Goal: Transaction & Acquisition: Purchase product/service

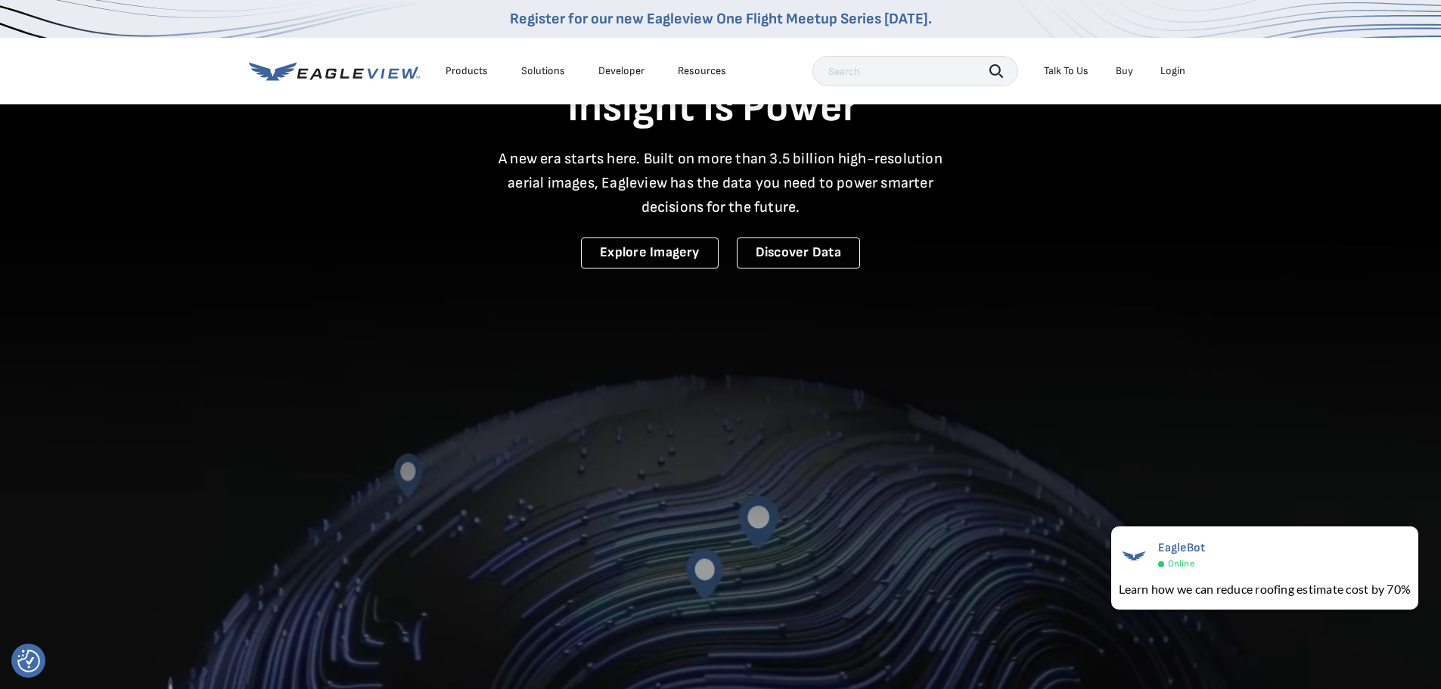
scroll to position [76, 0]
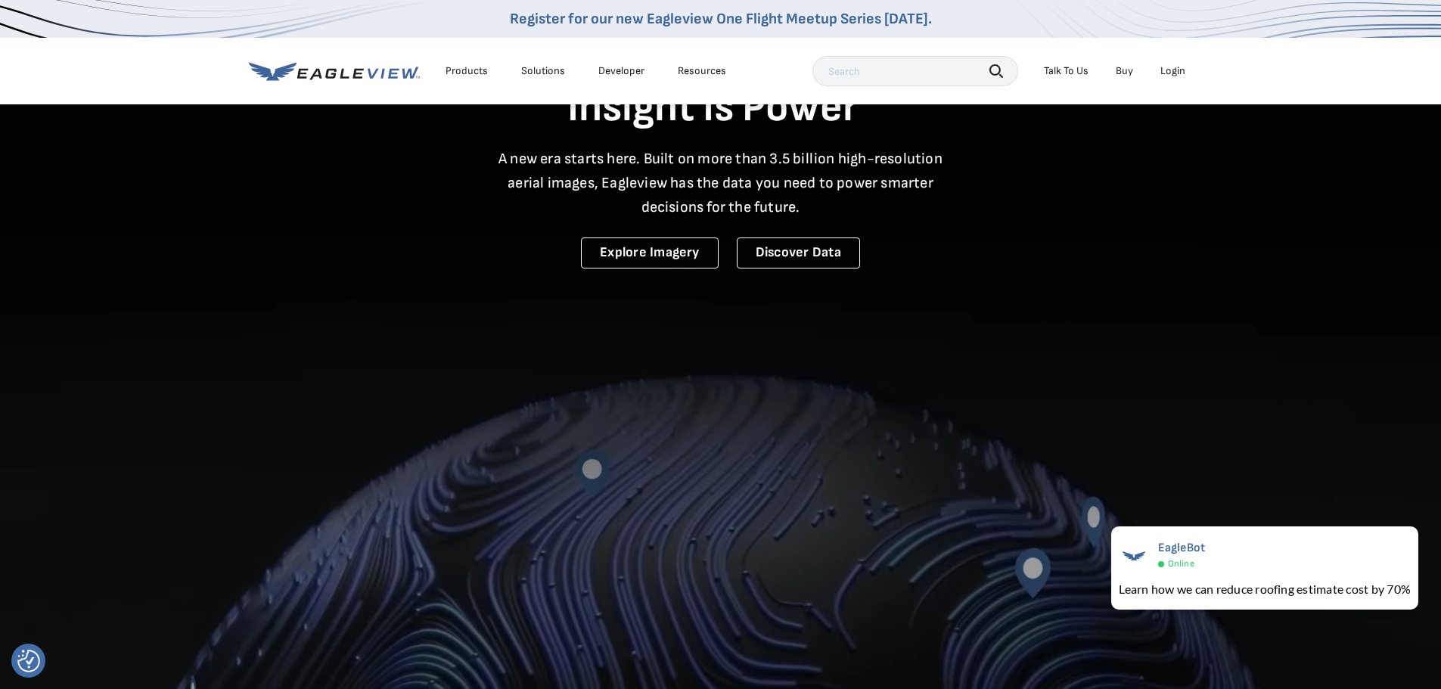
click at [1172, 68] on div "Login" at bounding box center [1172, 71] width 25 height 14
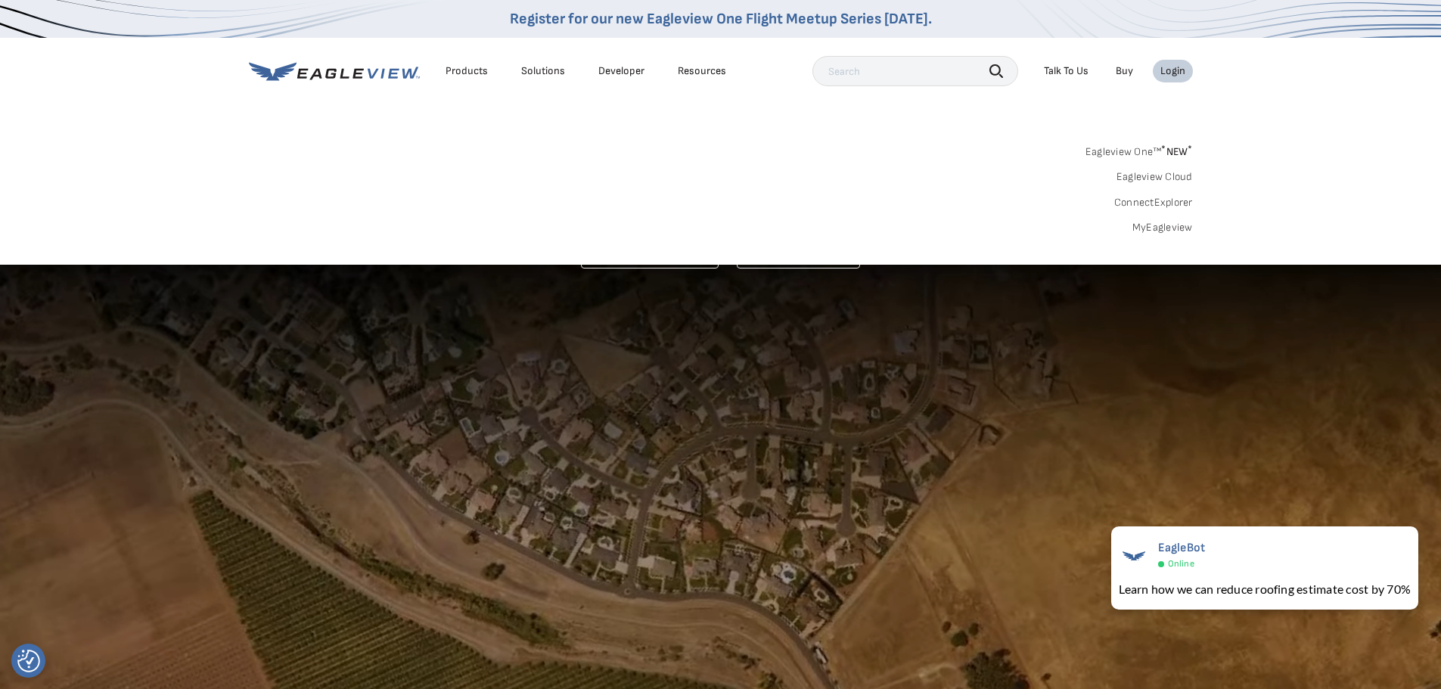
click at [1150, 228] on link "MyEagleview" at bounding box center [1162, 228] width 61 height 14
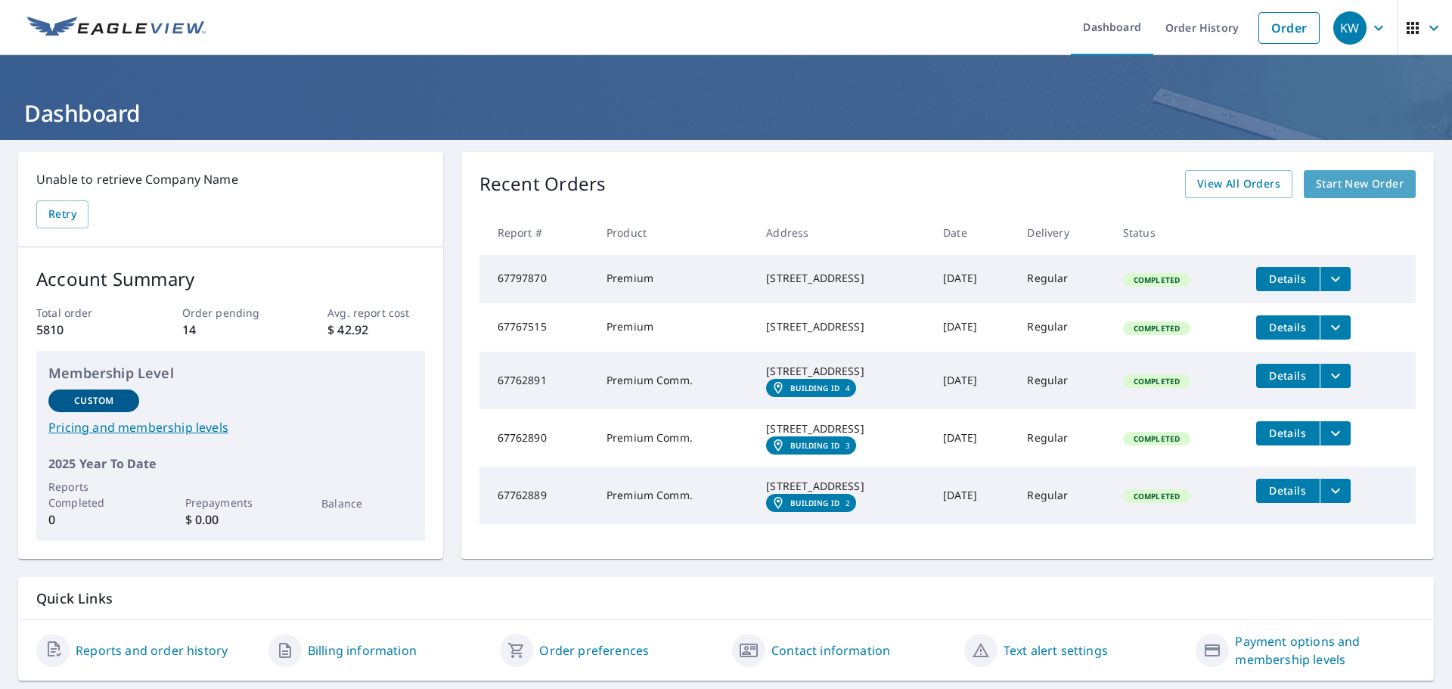
click at [1330, 186] on span "Start New Order" at bounding box center [1360, 184] width 88 height 19
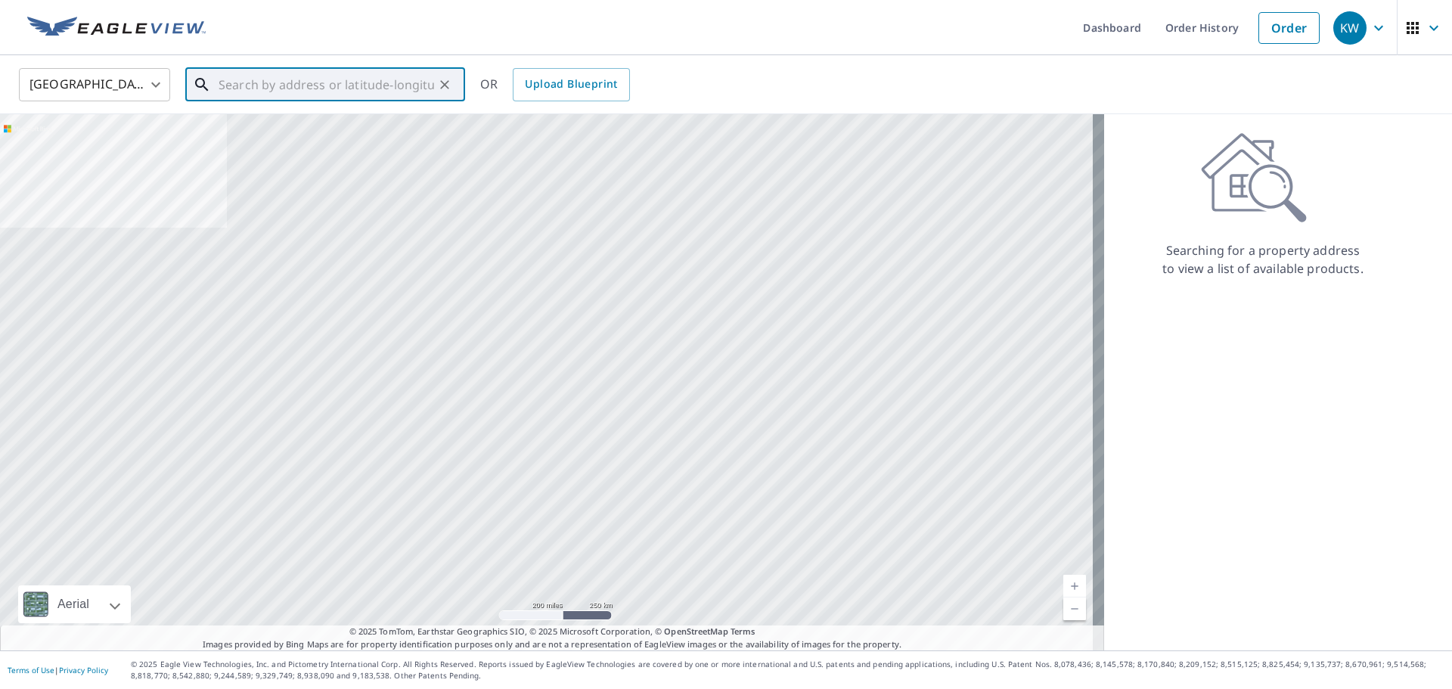
click at [256, 88] on input "text" at bounding box center [327, 85] width 216 height 42
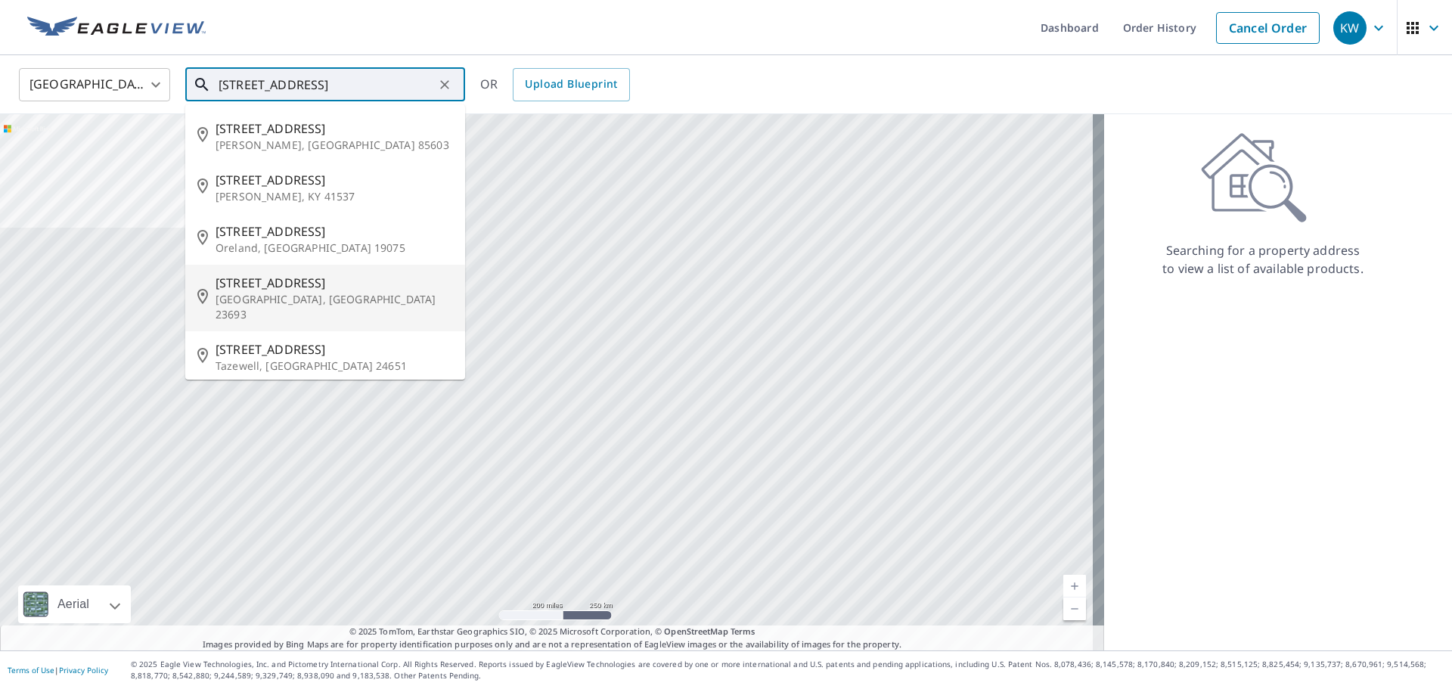
click at [287, 288] on span "[STREET_ADDRESS]" at bounding box center [334, 283] width 237 height 18
type input "[STREET_ADDRESS]"
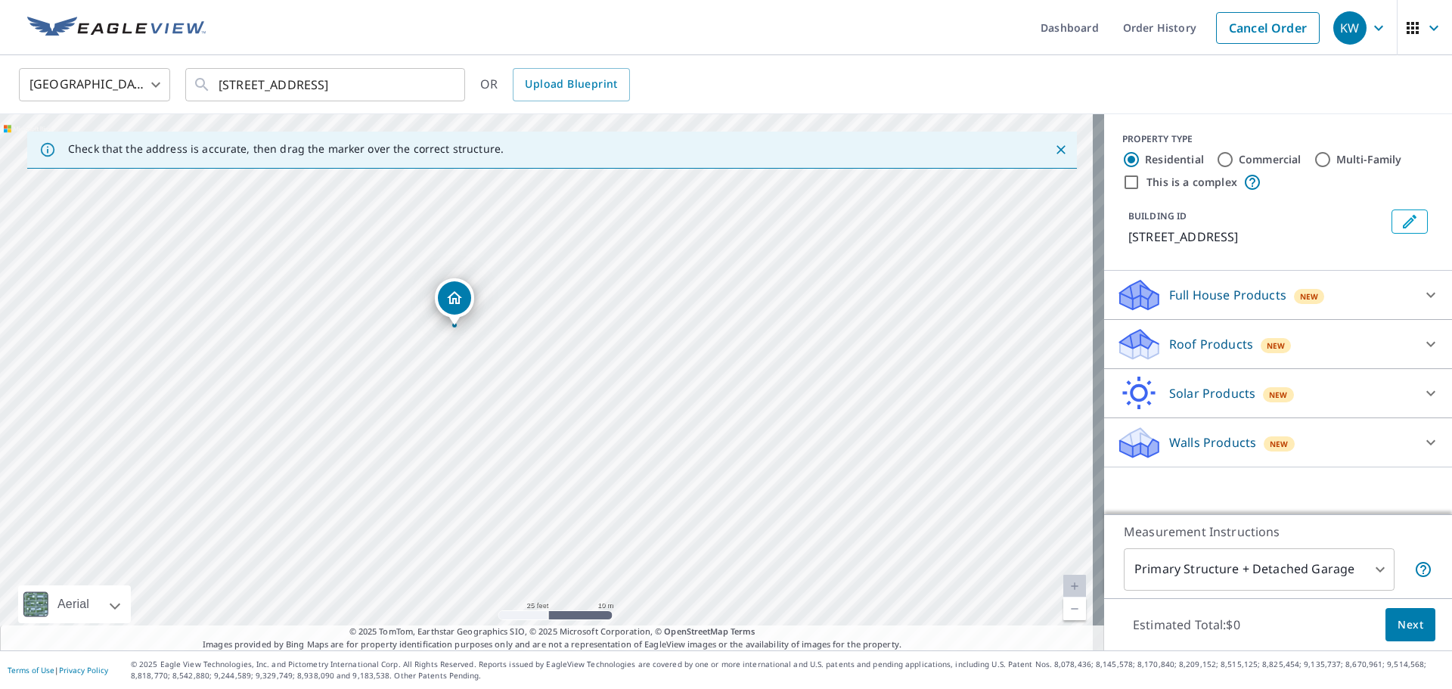
click at [1137, 344] on icon at bounding box center [1139, 339] width 39 height 19
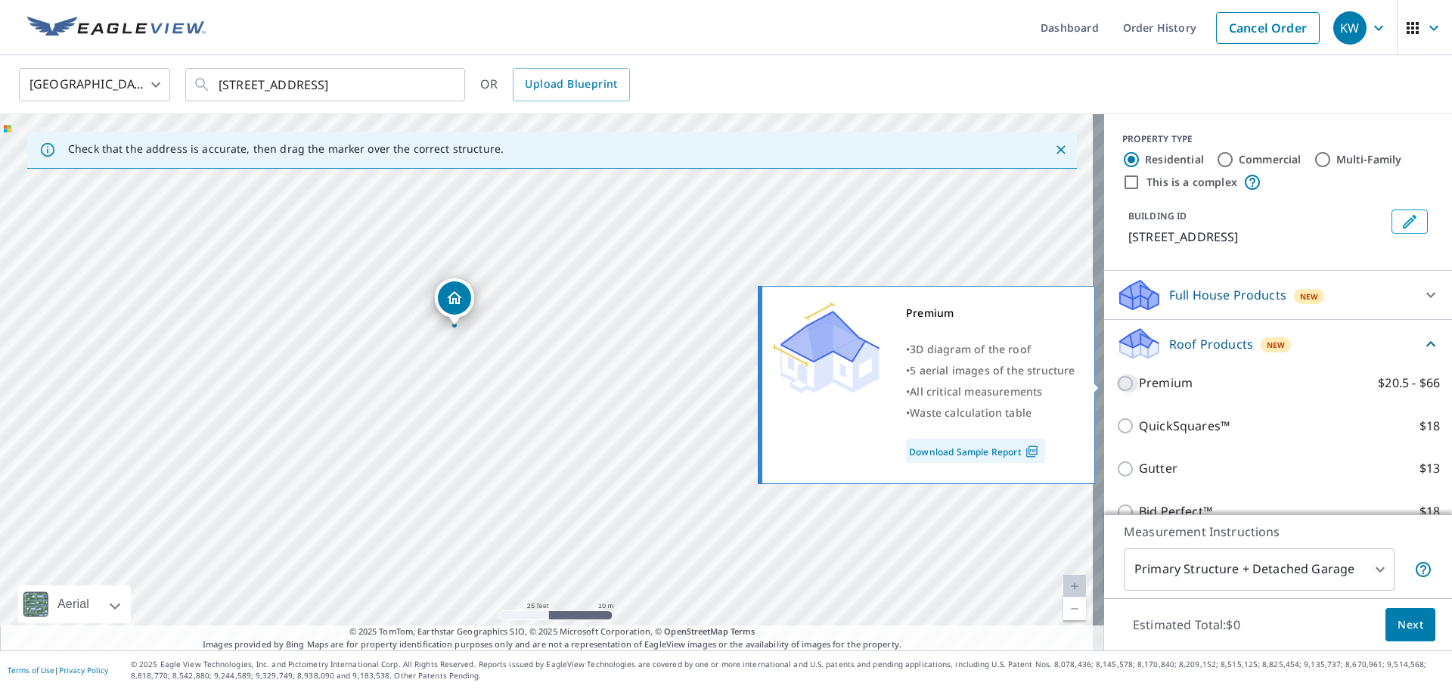
click at [1116, 380] on input "Premium $20.5 - $66" at bounding box center [1127, 383] width 23 height 18
checkbox input "true"
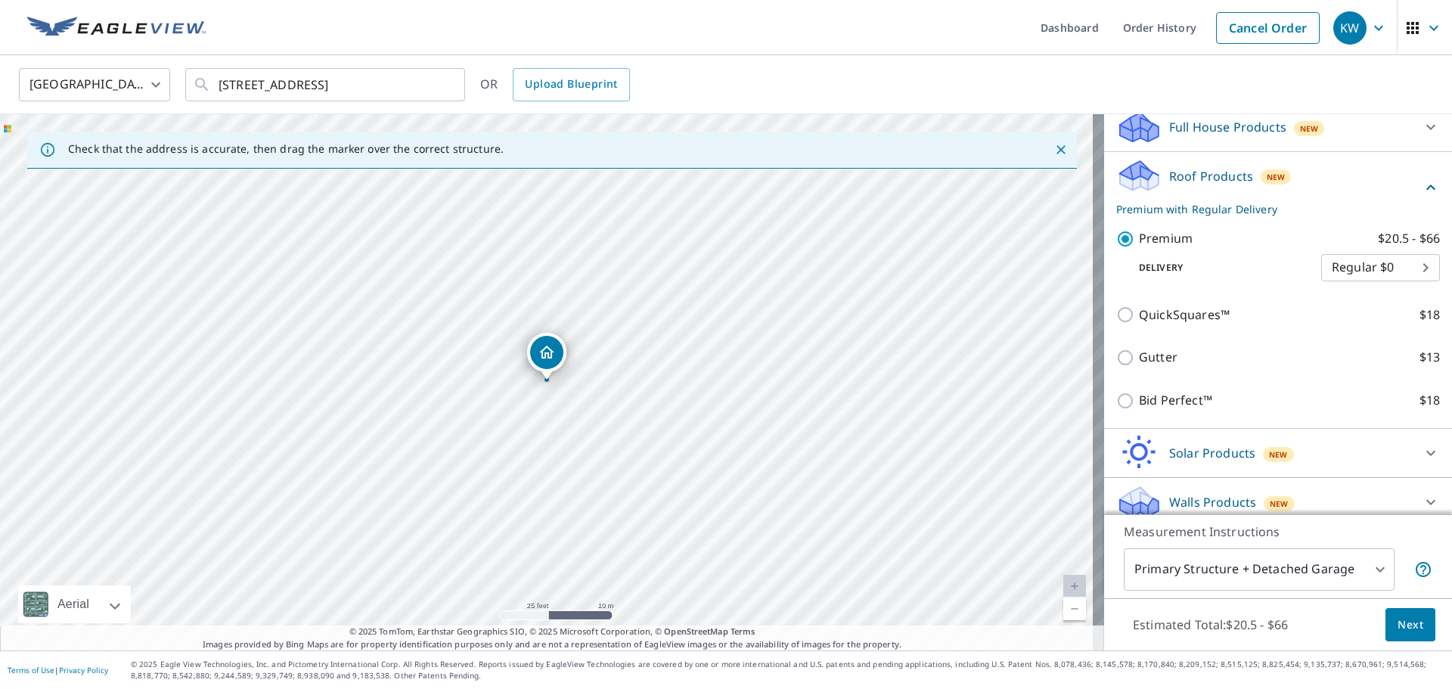
scroll to position [181, 0]
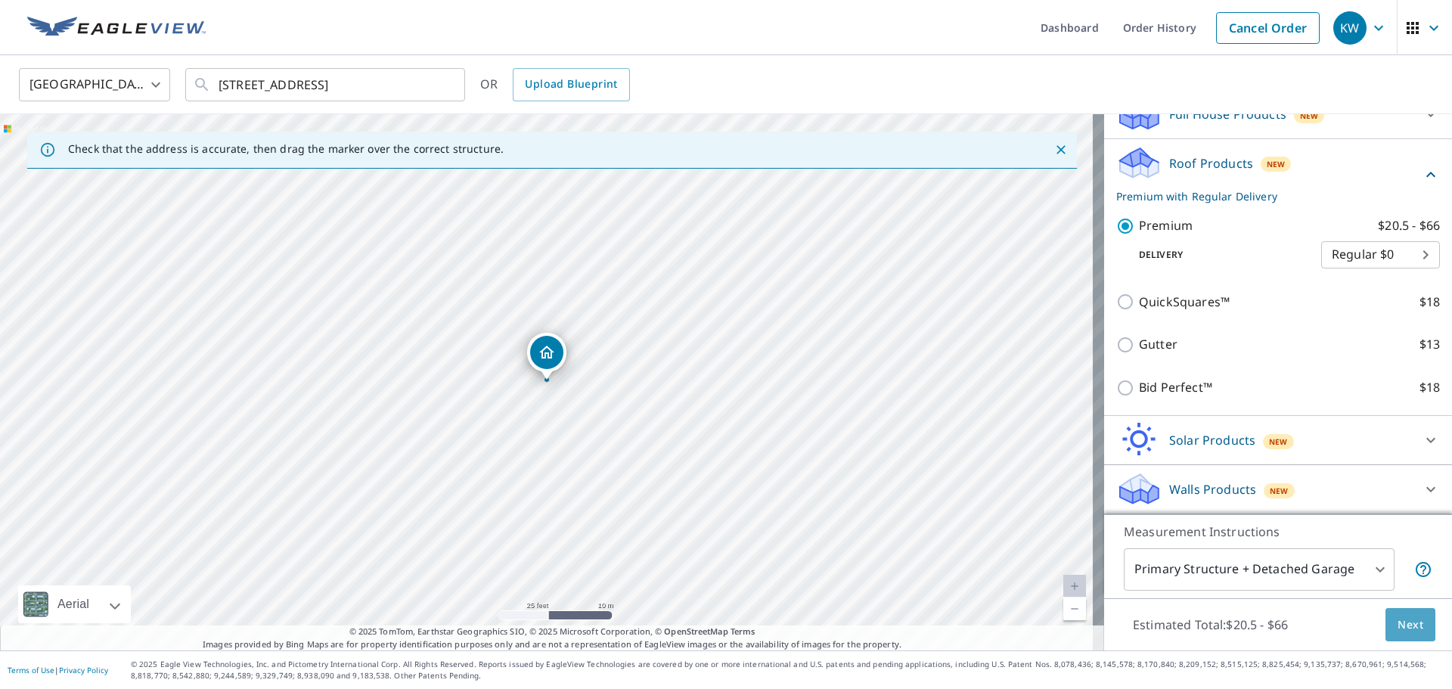
click at [1398, 626] on span "Next" at bounding box center [1411, 625] width 26 height 19
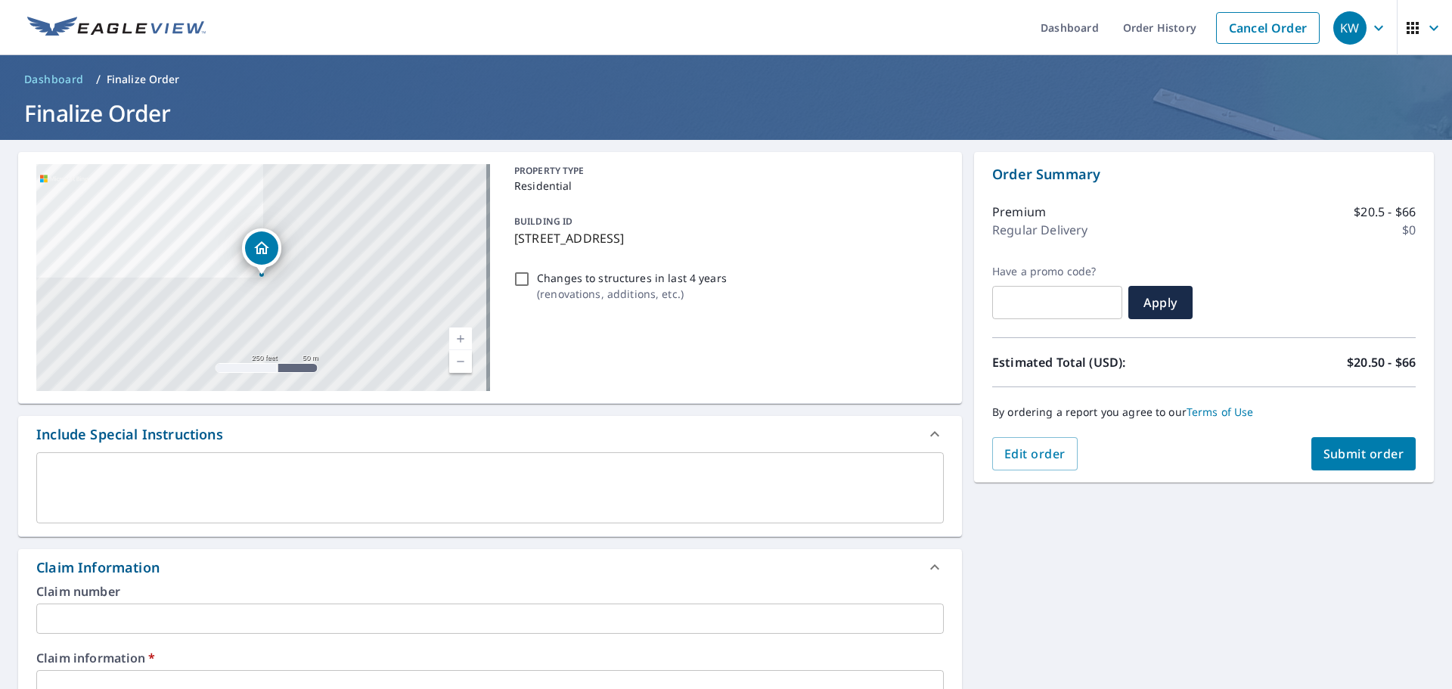
click at [73, 461] on div "x ​" at bounding box center [490, 487] width 908 height 71
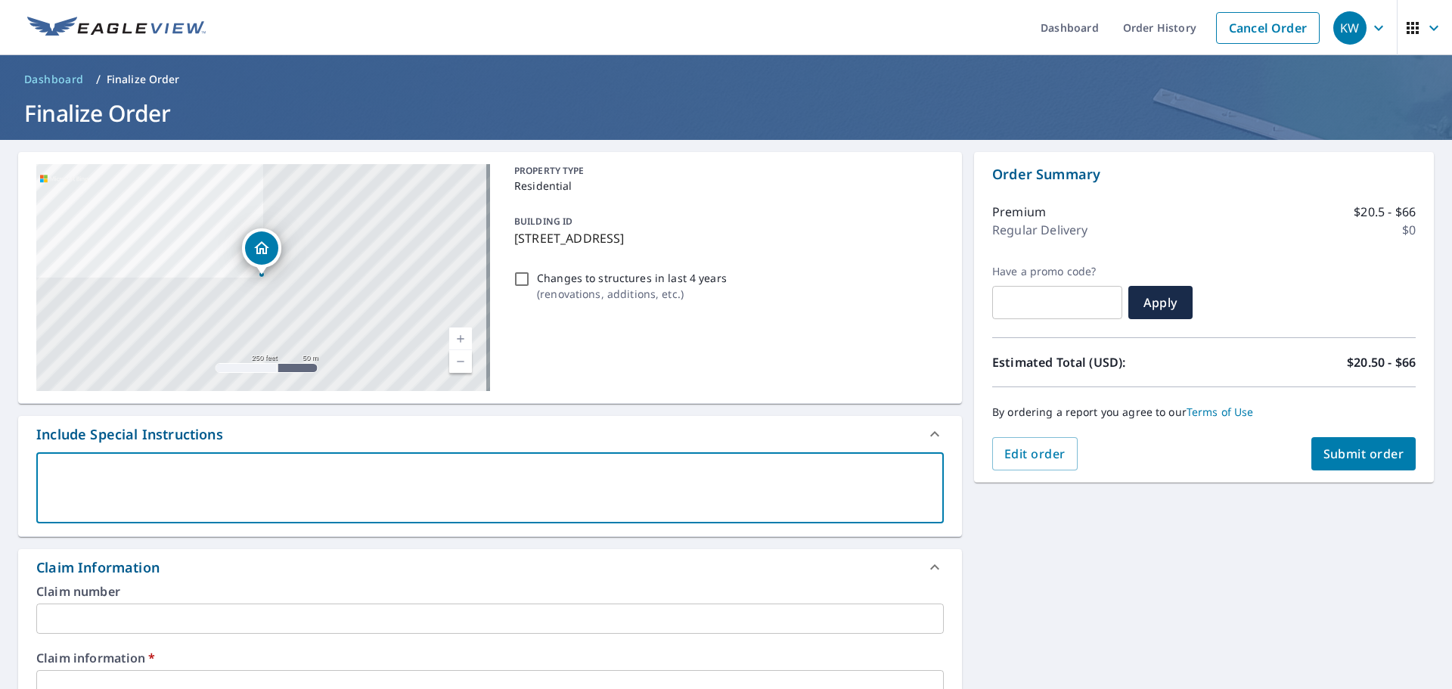
type textarea "h"
type textarea "x"
checkbox input "true"
type textarea "ho"
type textarea "x"
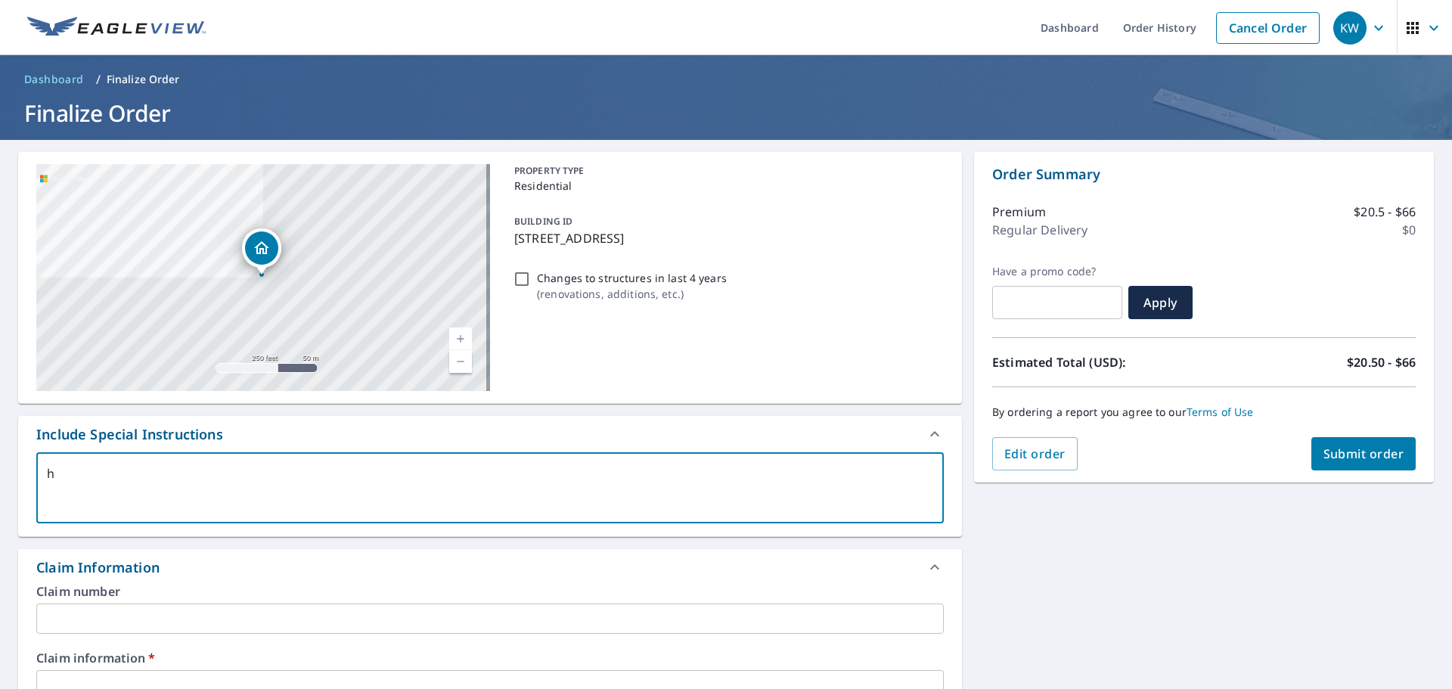
checkbox input "true"
type textarea "hou"
type textarea "x"
checkbox input "true"
type textarea "hous"
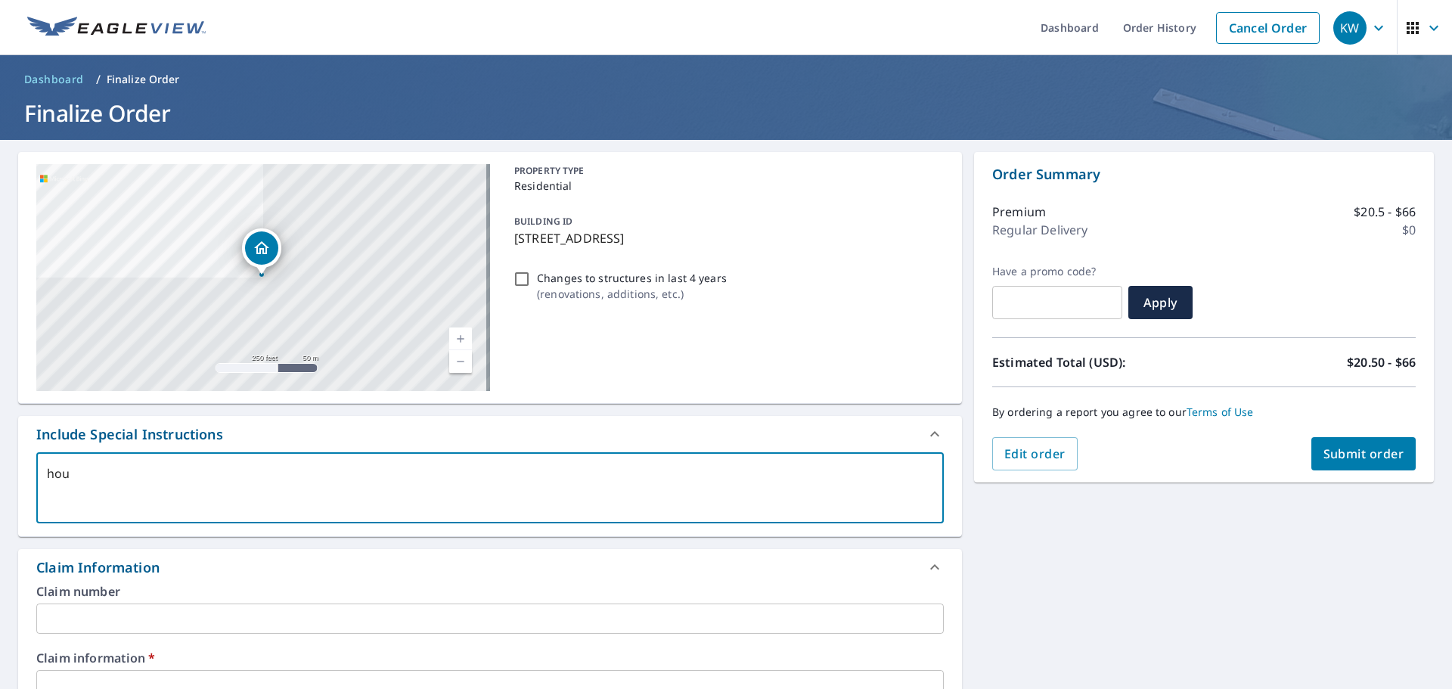
type textarea "x"
checkbox input "true"
type textarea "house"
type textarea "x"
checkbox input "true"
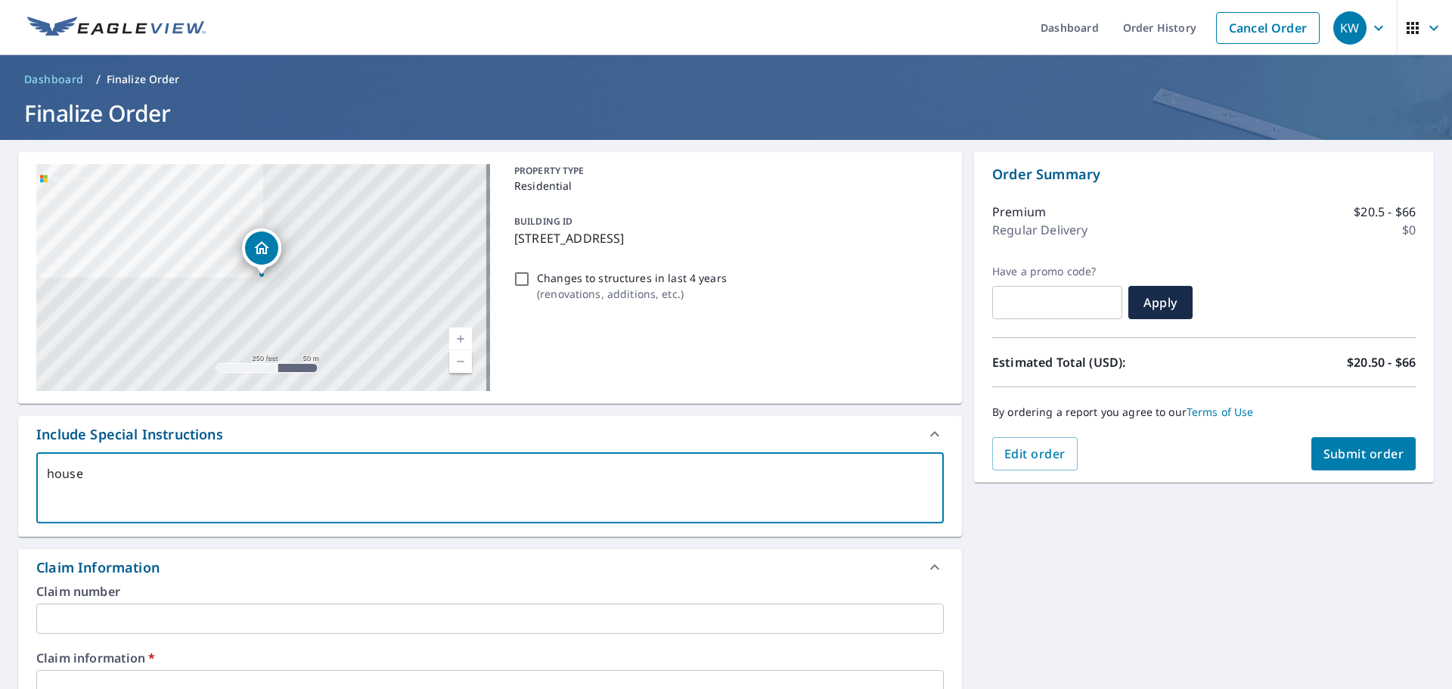
type textarea "house"
type textarea "x"
checkbox input "true"
type textarea "house a"
type textarea "x"
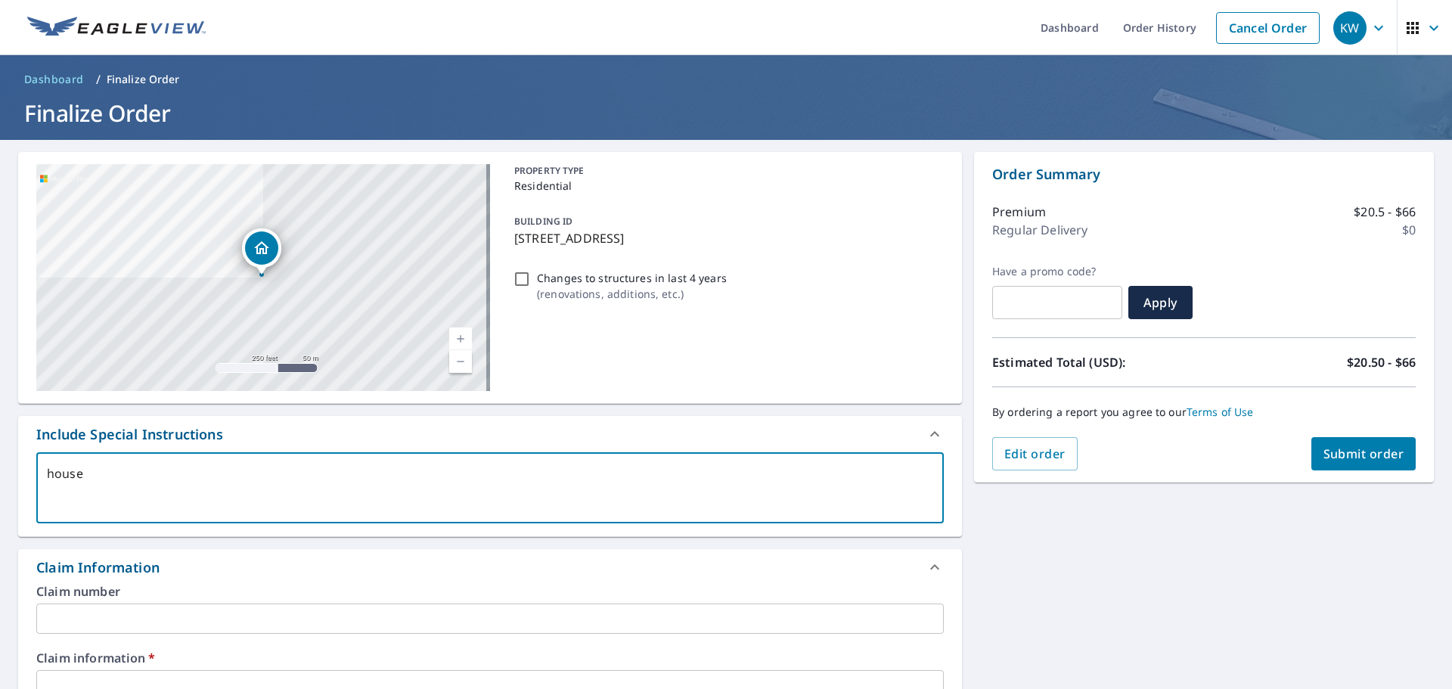
checkbox input "true"
type textarea "house an"
type textarea "x"
checkbox input "true"
type textarea "house and"
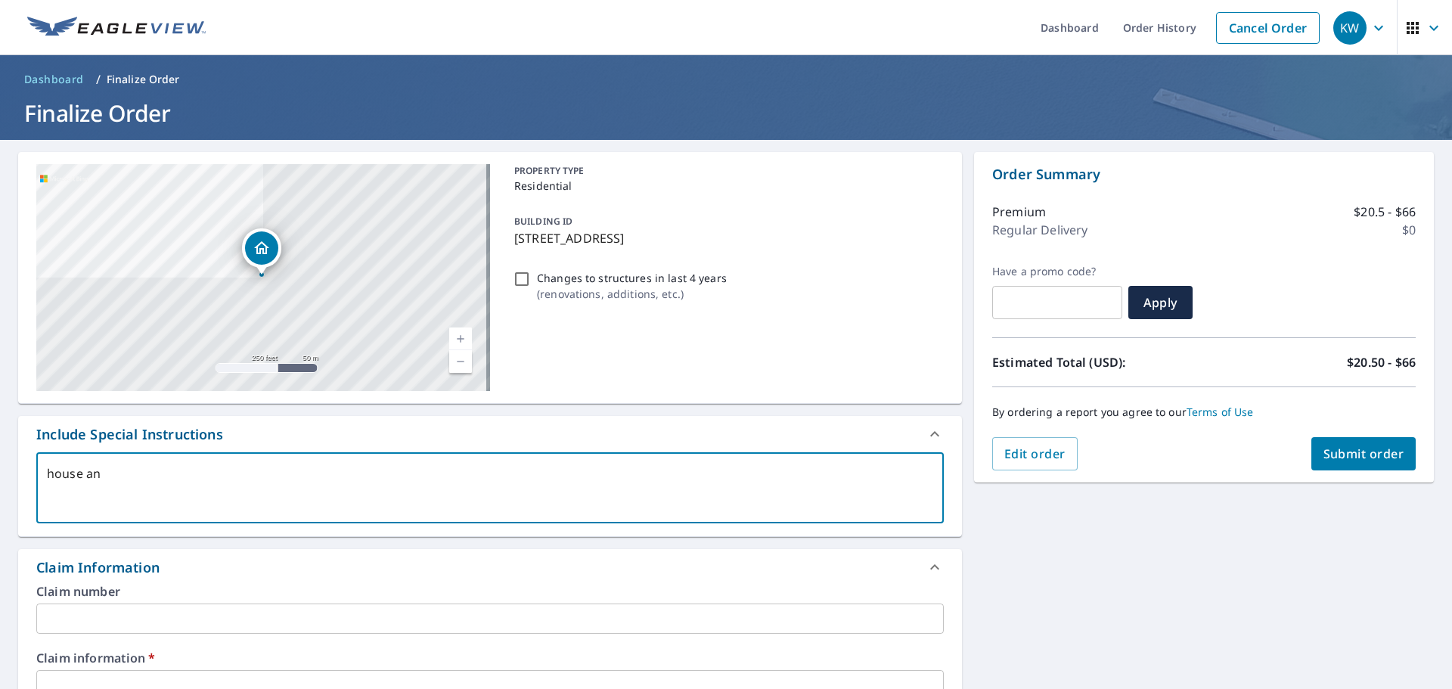
type textarea "x"
checkbox input "true"
type textarea "house and"
type textarea "x"
checkbox input "true"
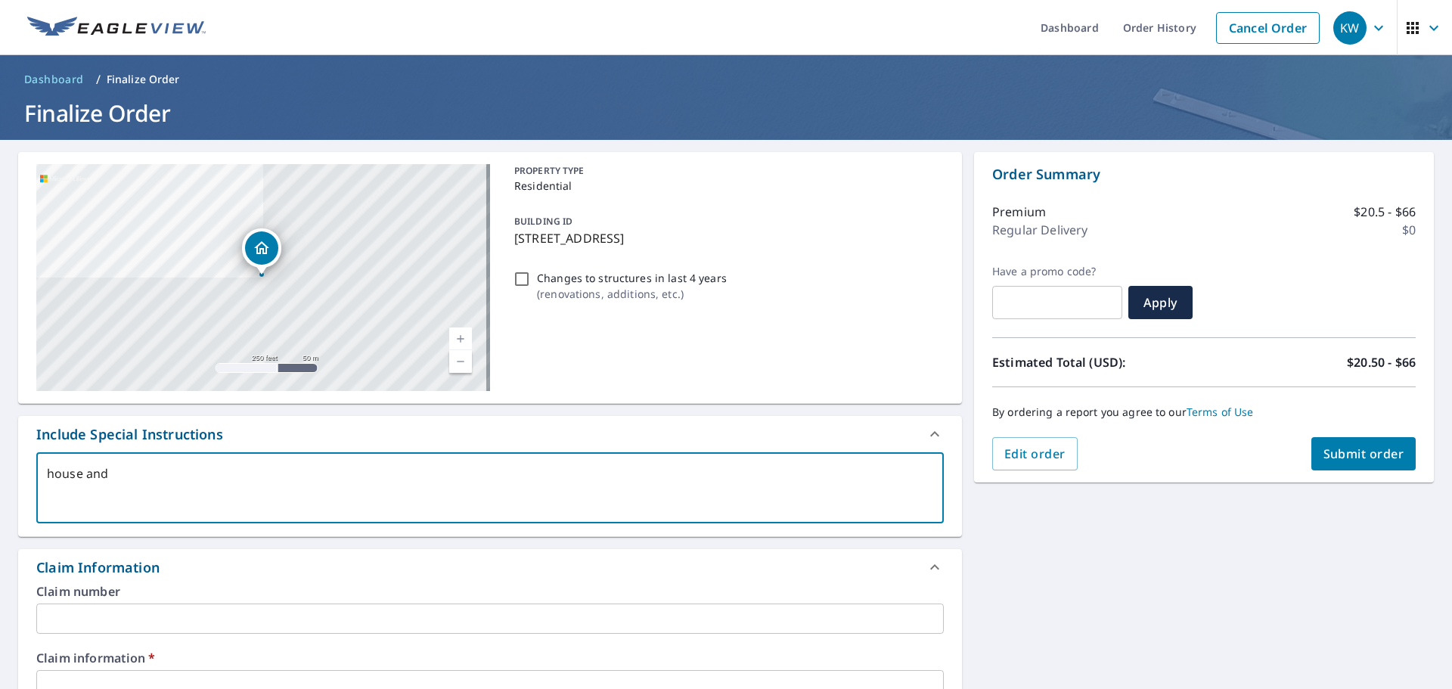
type textarea "house and d"
type textarea "x"
checkbox input "true"
type textarea "house and de"
type textarea "x"
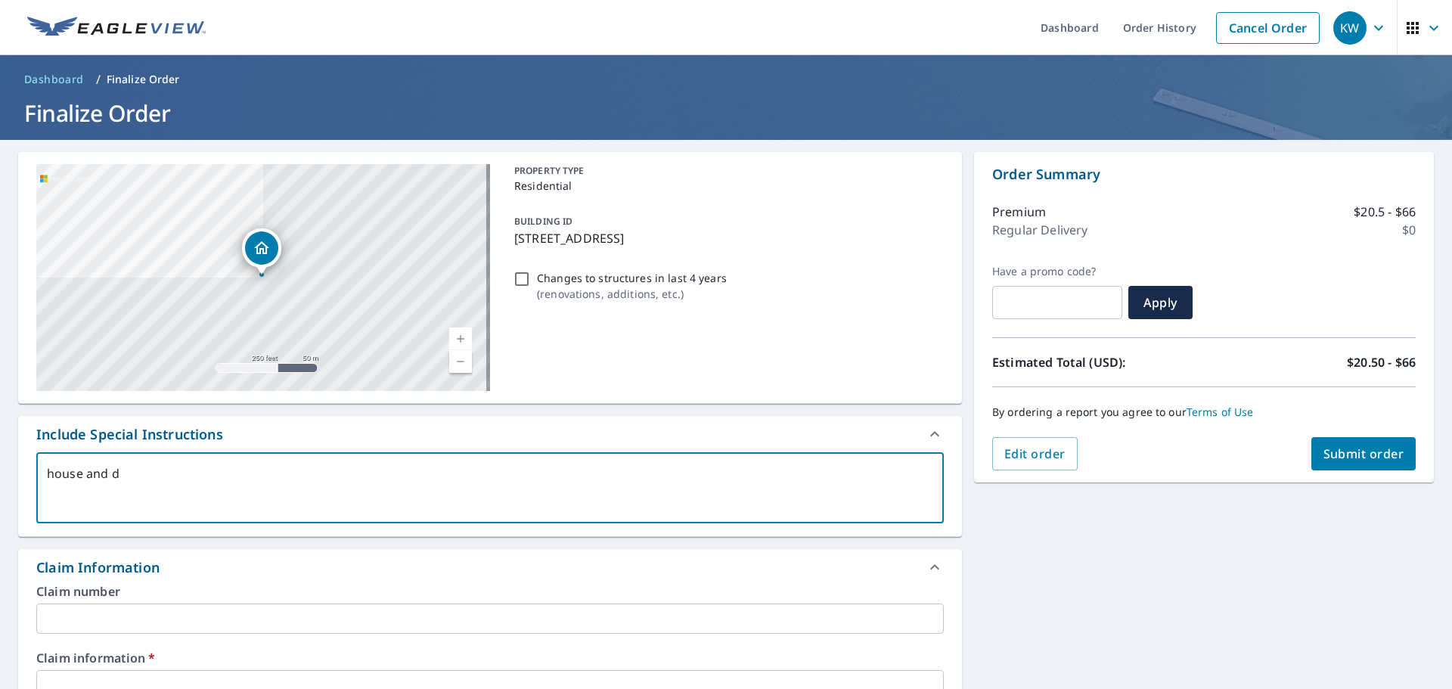
checkbox input "true"
type textarea "house and det"
type textarea "x"
checkbox input "true"
type textarea "house and deta"
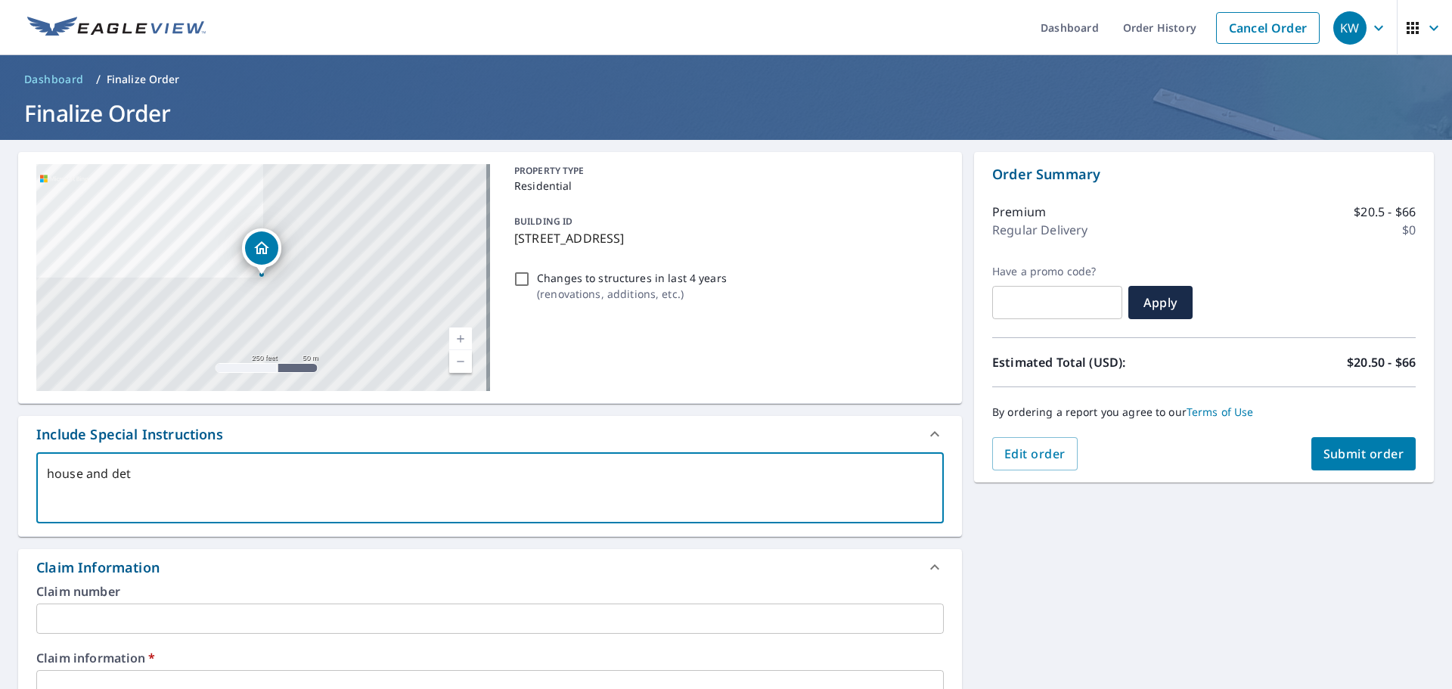
type textarea "x"
checkbox input "true"
type textarea "house and detac"
type textarea "x"
checkbox input "true"
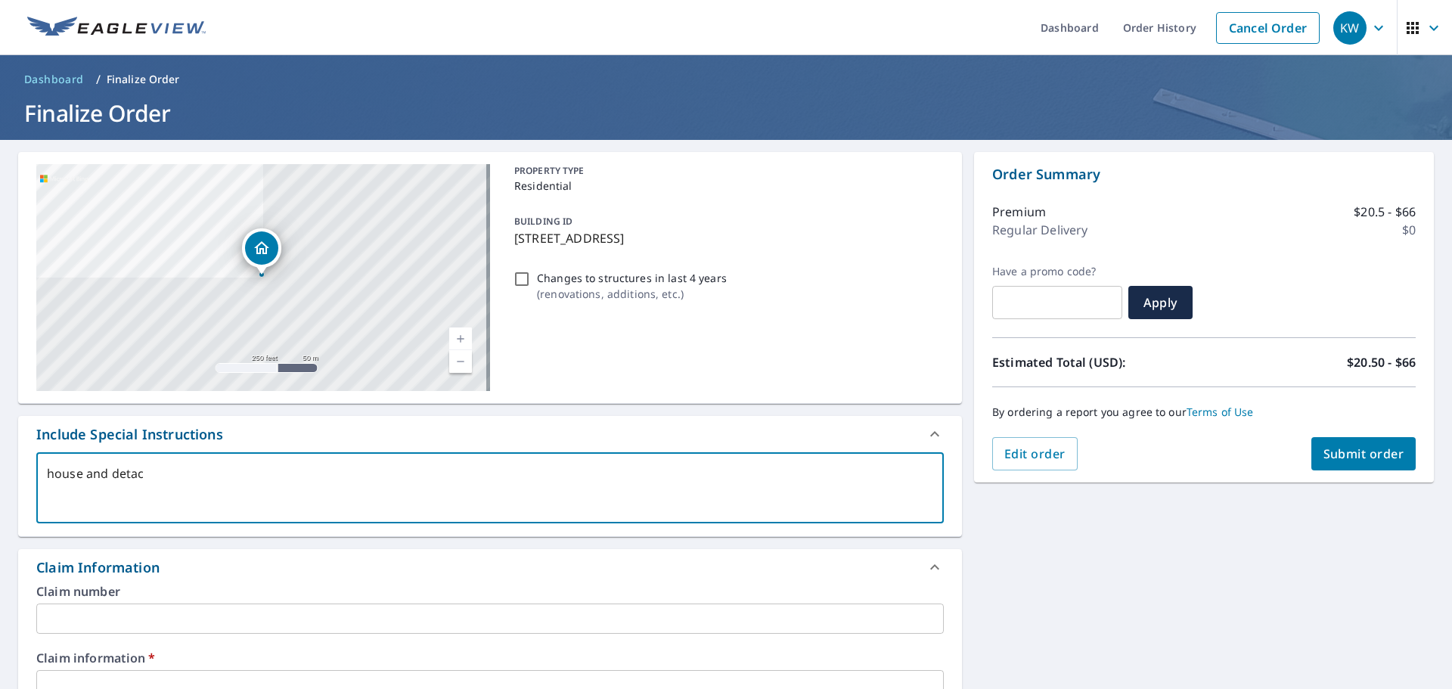
type textarea "house and detach"
type textarea "x"
checkbox input "true"
type textarea "house and detache"
type textarea "x"
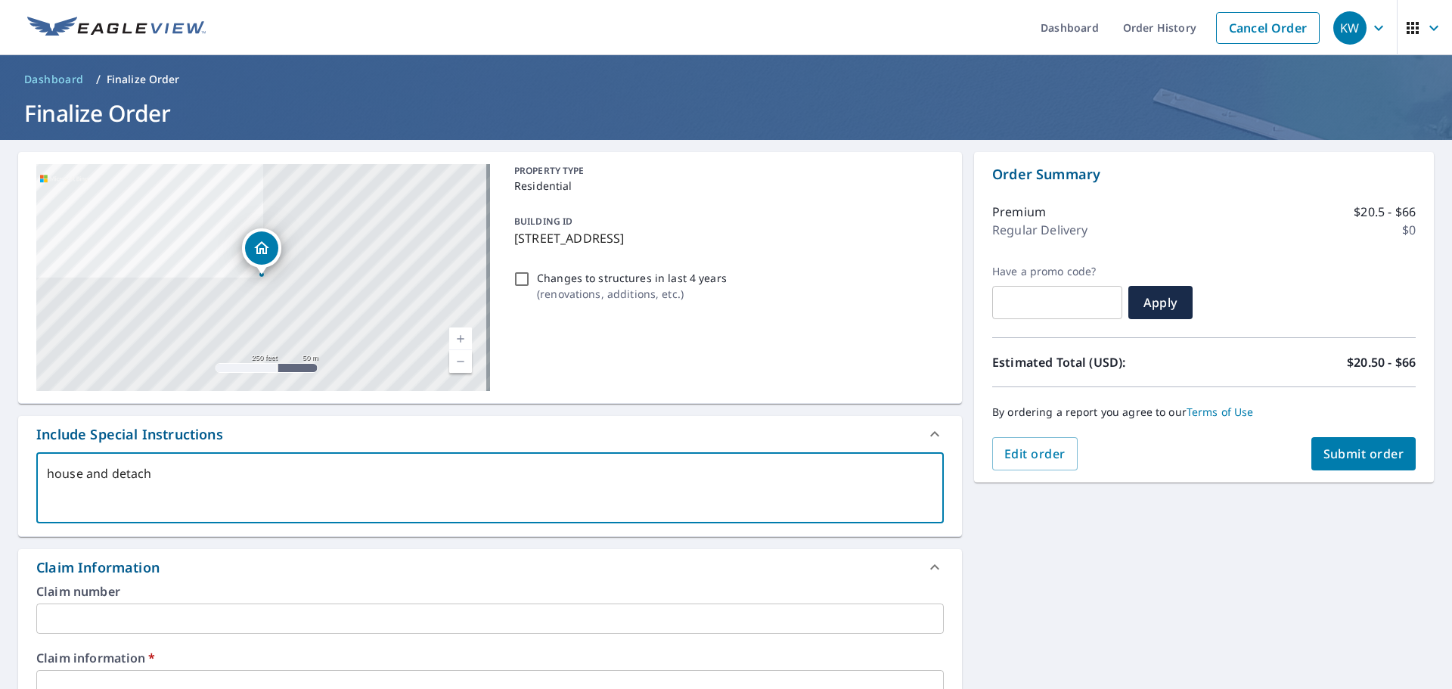
checkbox input "true"
type textarea "house and detached"
type textarea "x"
checkbox input "true"
type textarea "house and detached"
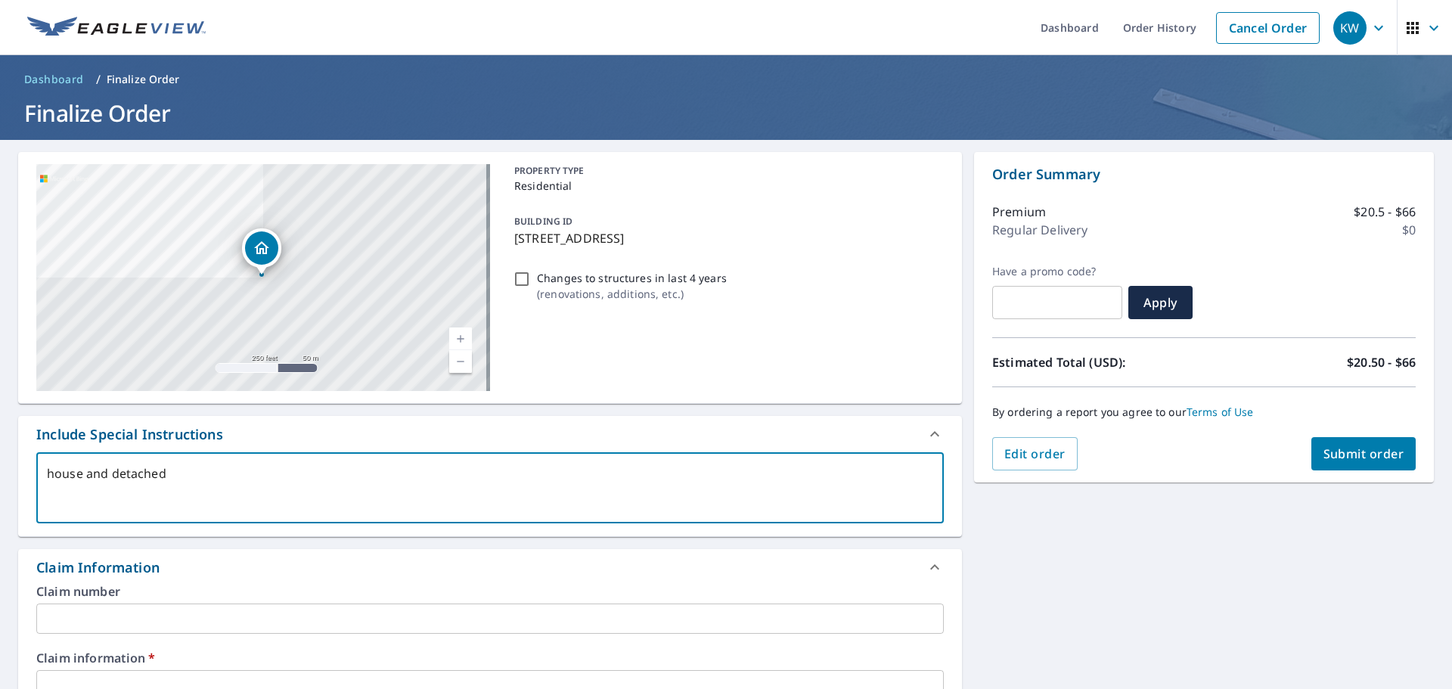
type textarea "x"
checkbox input "true"
type textarea "house and detached g"
type textarea "x"
checkbox input "true"
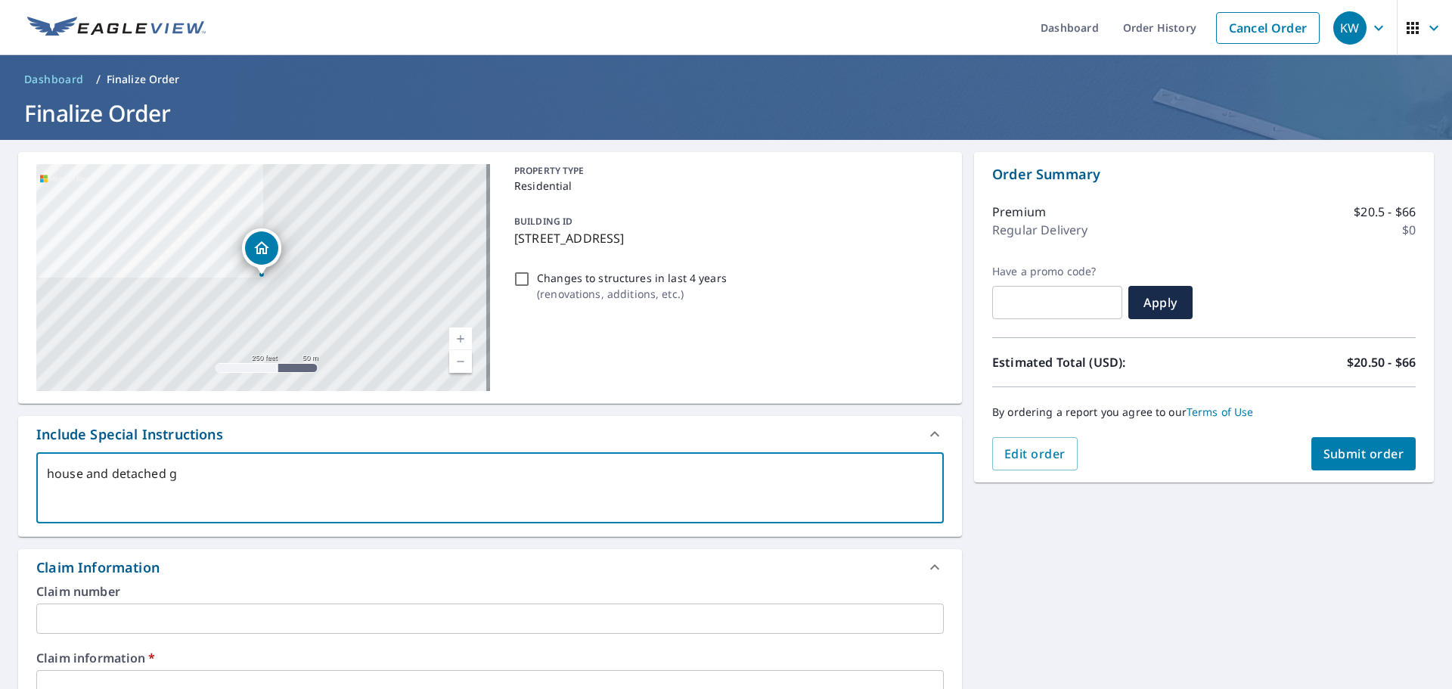
type textarea "house and detached ga"
type textarea "x"
checkbox input "true"
type textarea "house and detached gar"
type textarea "x"
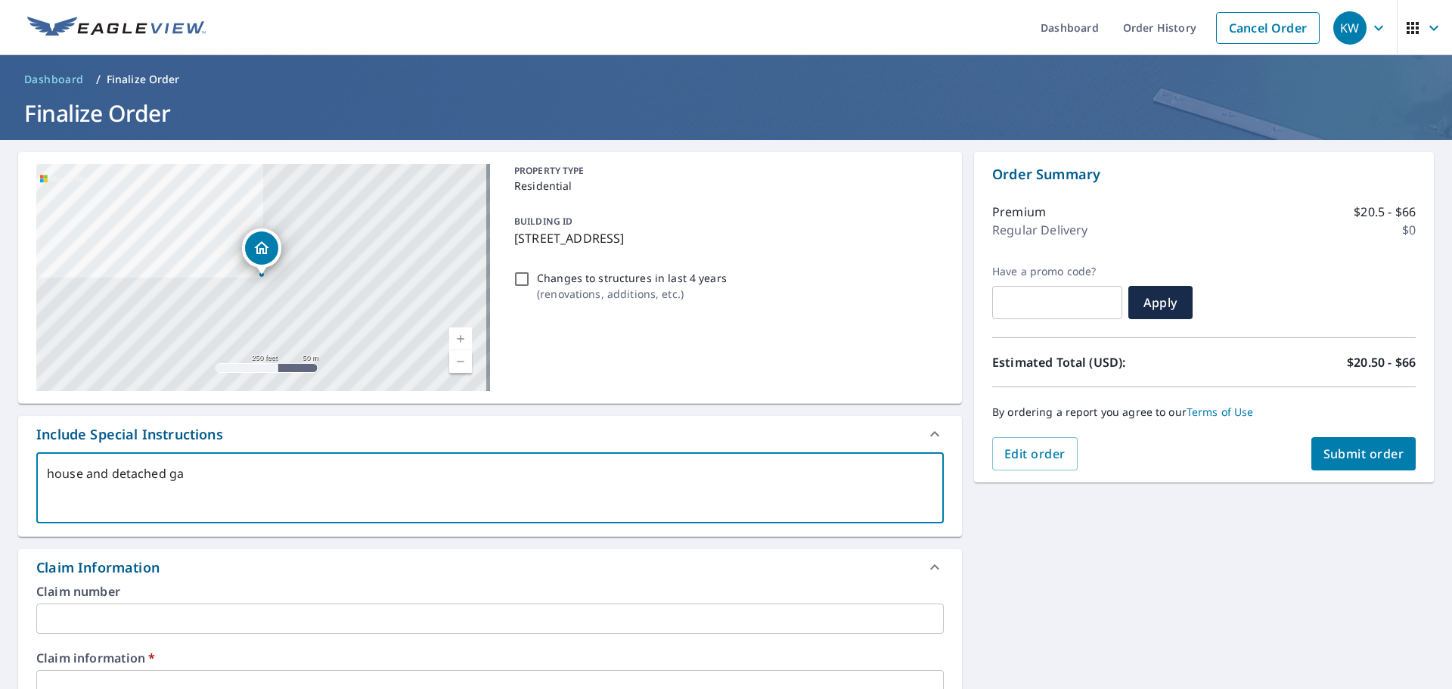
checkbox input "true"
type textarea "house and detached gara"
type textarea "x"
checkbox input "true"
type textarea "house and detached garag"
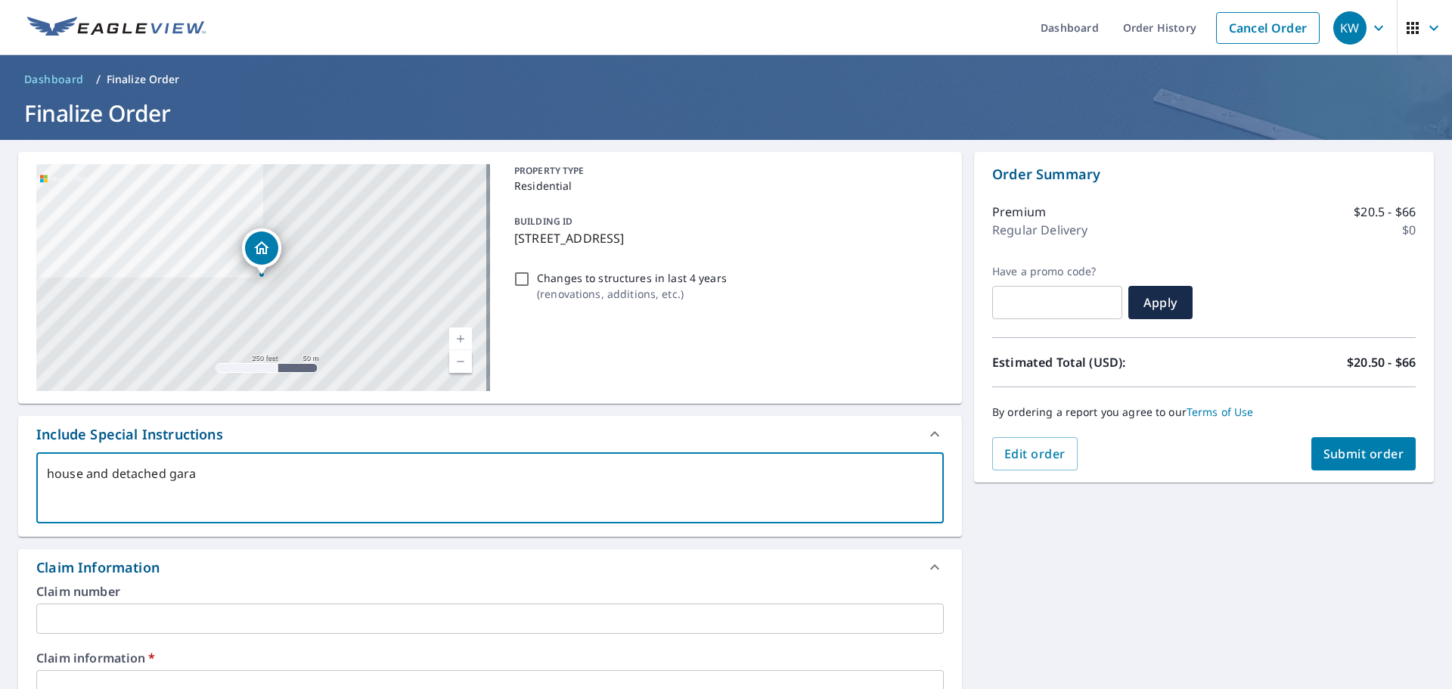
type textarea "x"
checkbox input "true"
type textarea "house and detached garage"
type textarea "x"
checkbox input "true"
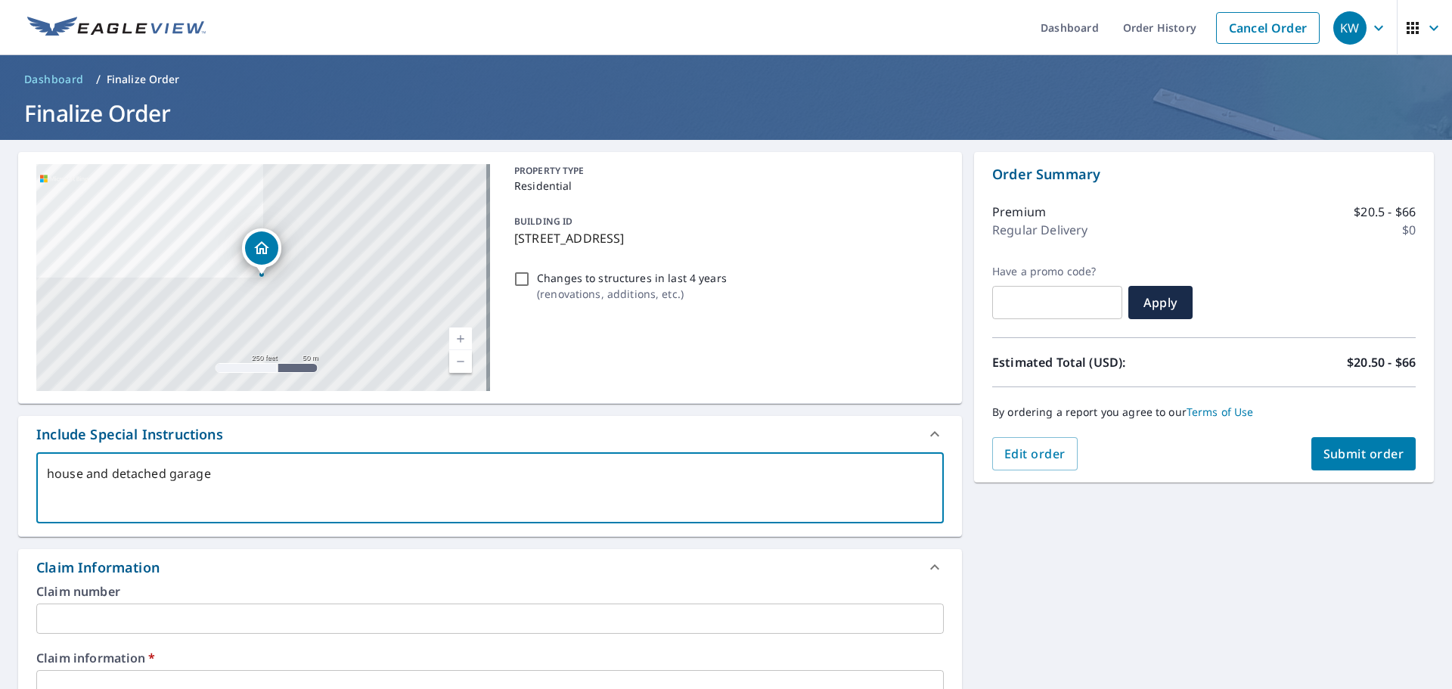
type textarea "house and detached garage"
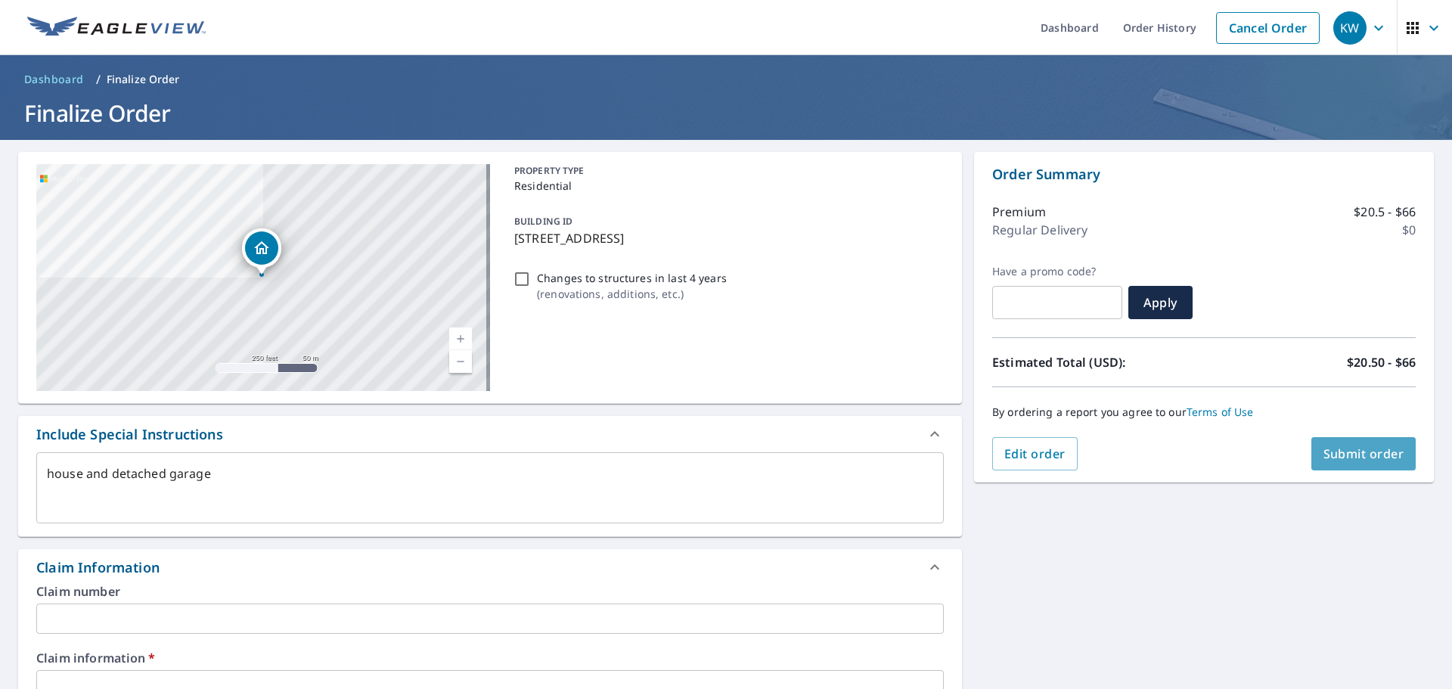
click at [1341, 458] on span "Submit order" at bounding box center [1363, 453] width 81 height 17
type textarea "x"
checkbox input "true"
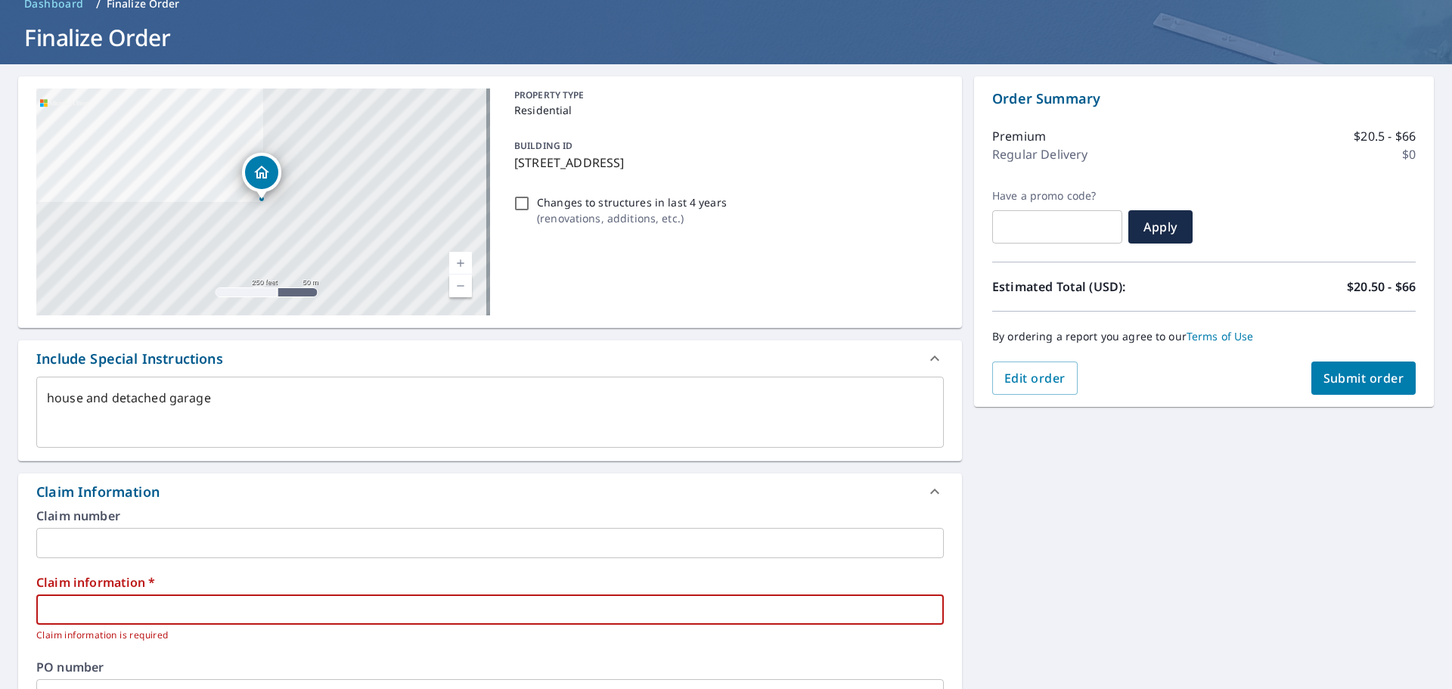
click at [113, 610] on input "text" at bounding box center [490, 609] width 908 height 30
type textarea "x"
type input "3"
checkbox input "true"
type textarea "x"
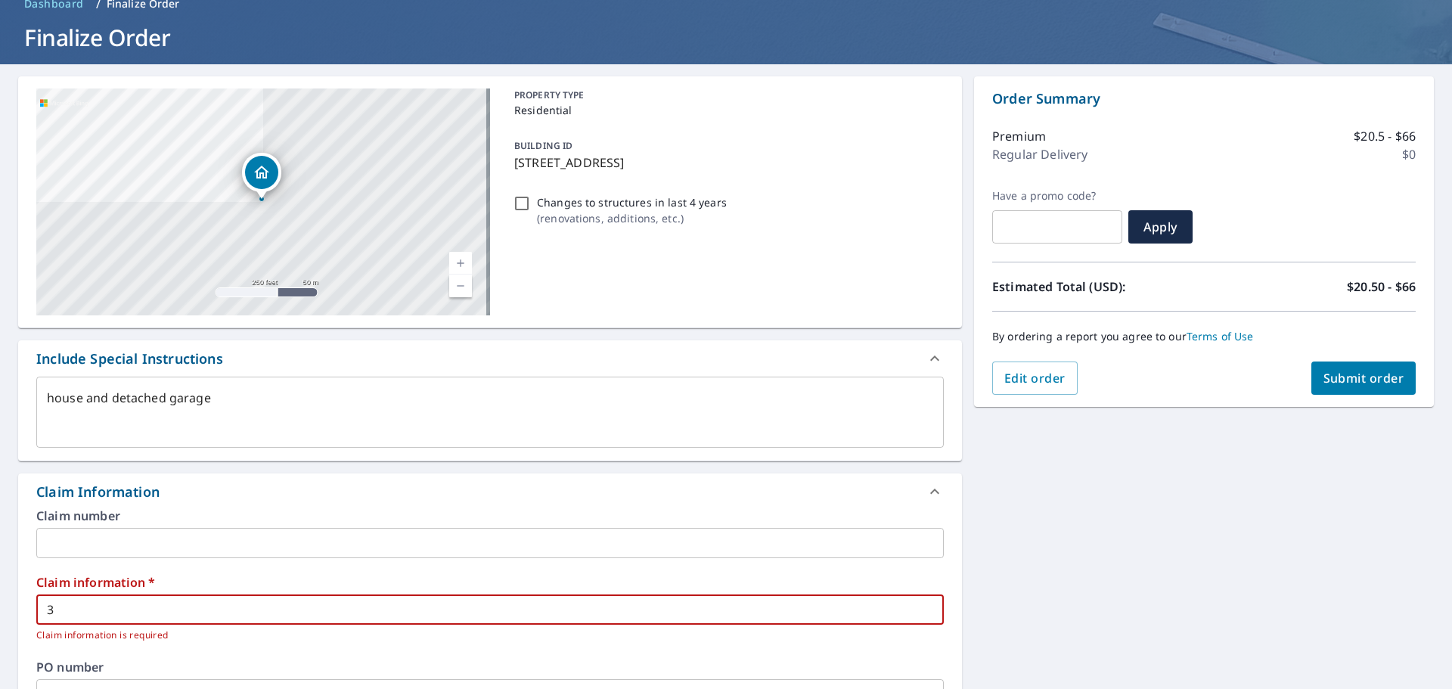
type input "33"
checkbox input "true"
type textarea "x"
type input "339"
checkbox input "true"
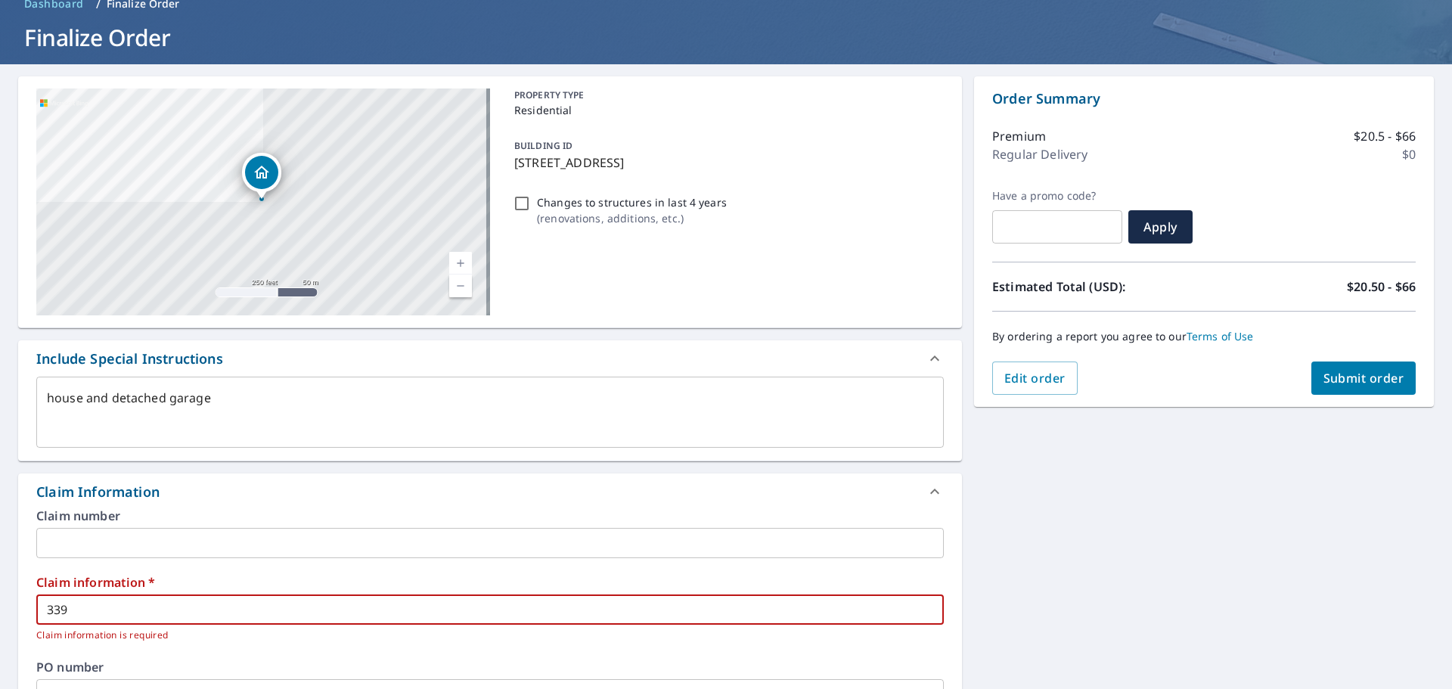
type textarea "x"
type input "3392"
checkbox input "true"
type textarea "x"
type input "33928"
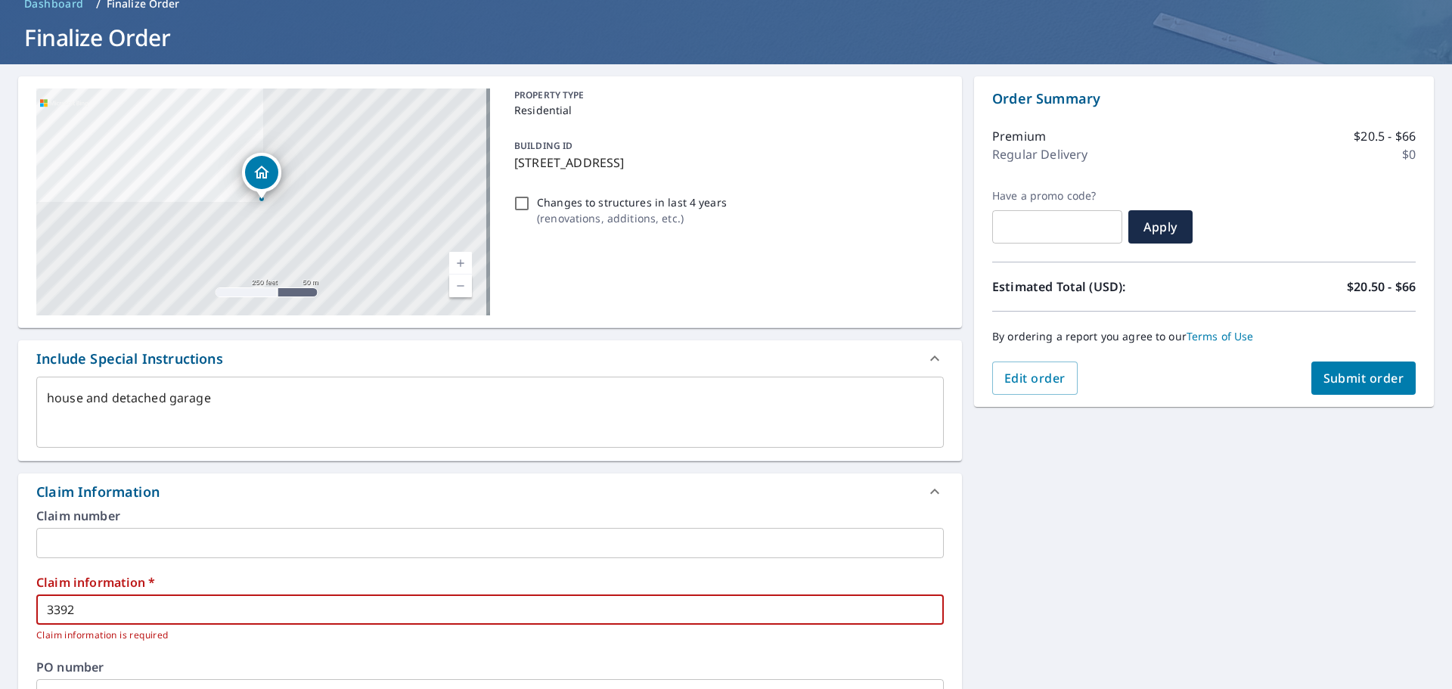
checkbox input "true"
type textarea "x"
type input "339286"
checkbox input "true"
type textarea "x"
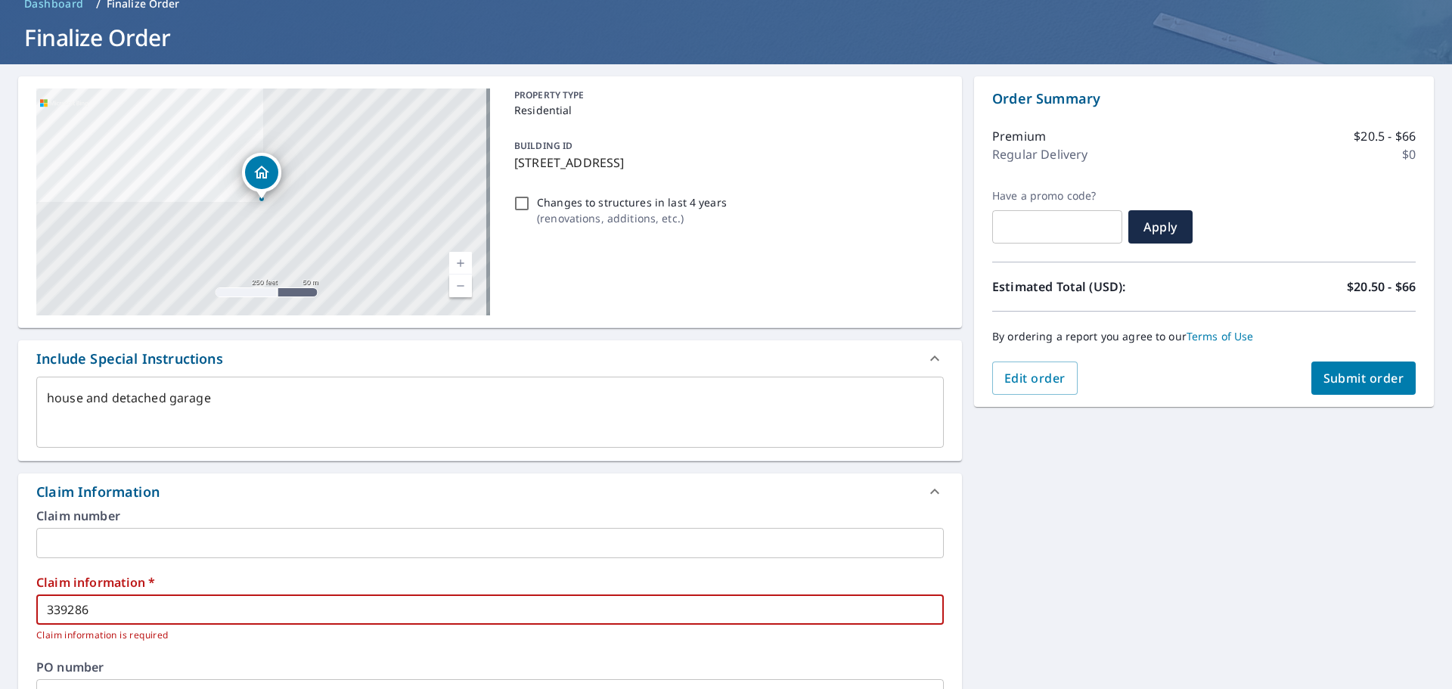
type input "339286"
checkbox input "true"
type textarea "x"
type input "339286 R"
checkbox input "true"
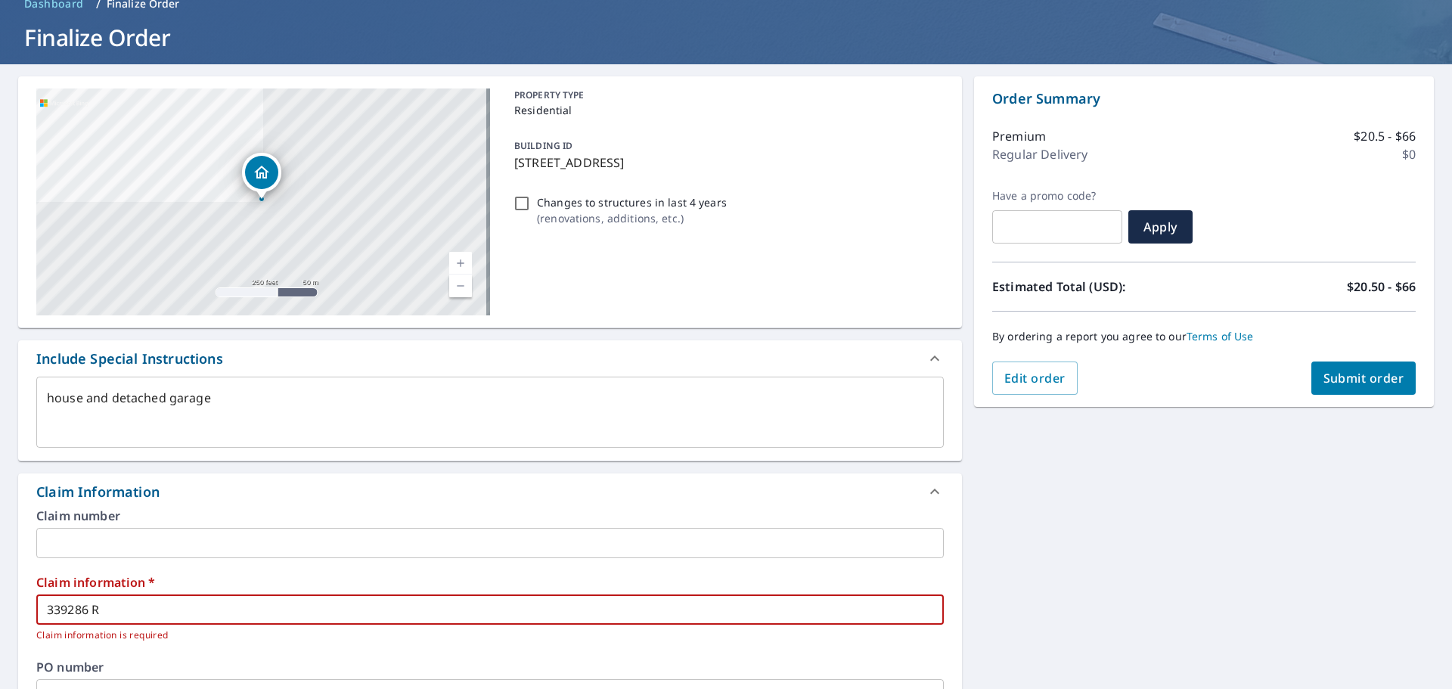
type textarea "x"
type input "339286 Re"
checkbox input "true"
type textarea "x"
type input "339286 Ren"
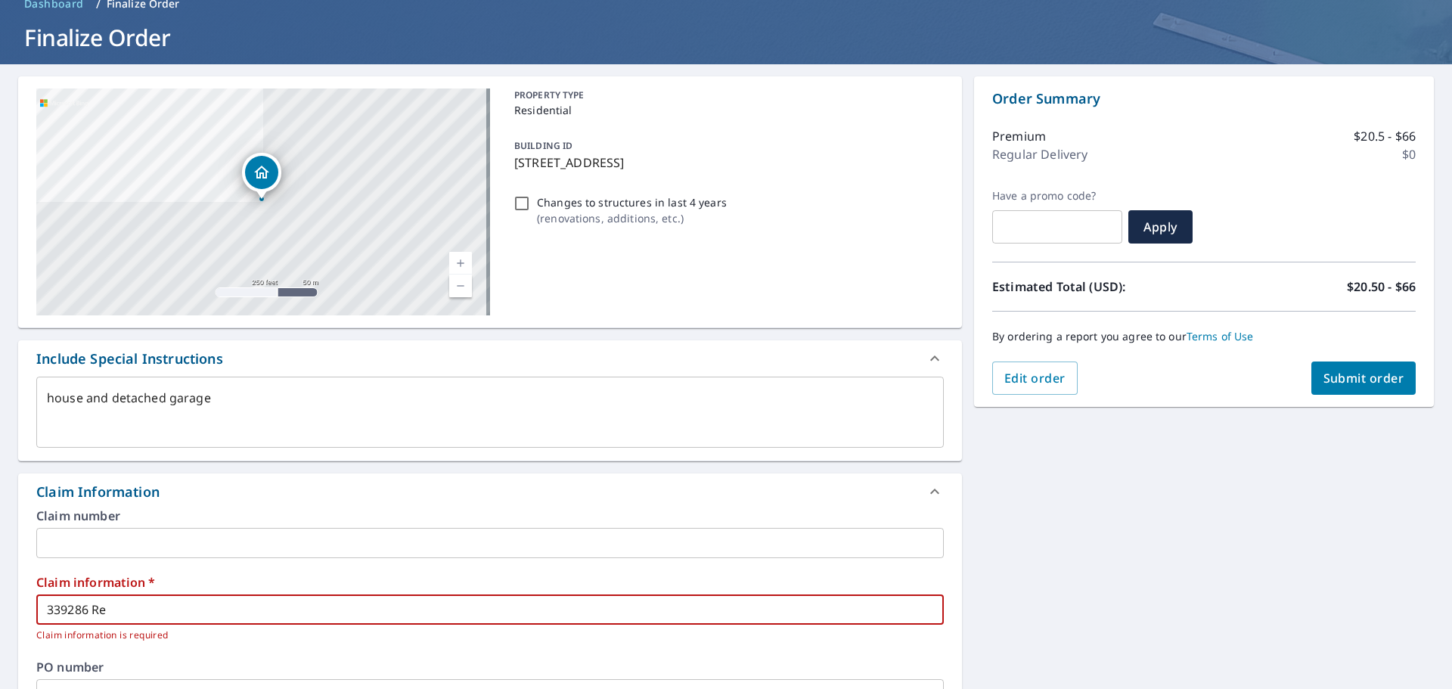
checkbox input "true"
type textarea "x"
type input "339286 [PERSON_NAME]"
checkbox input "true"
type textarea "x"
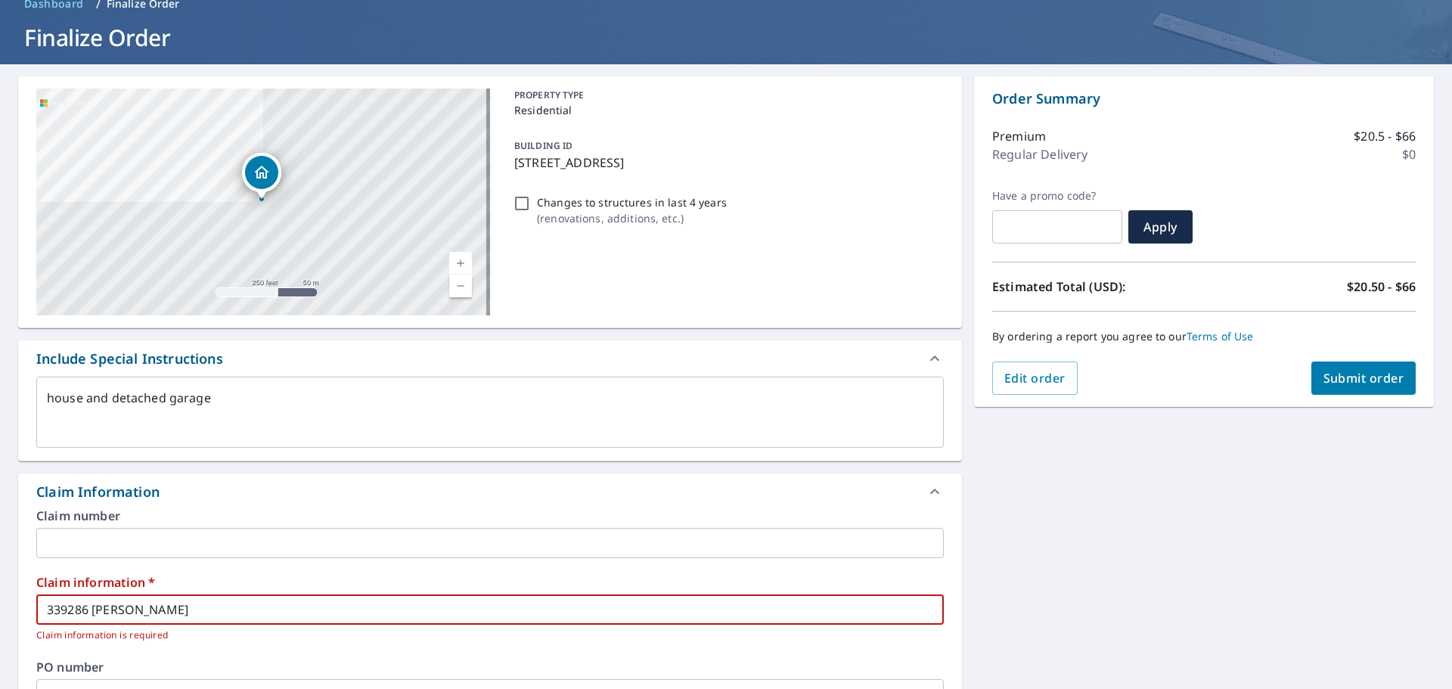
type input "339286 [PERSON_NAME]"
checkbox input "true"
type input "339286 [PERSON_NAME]"
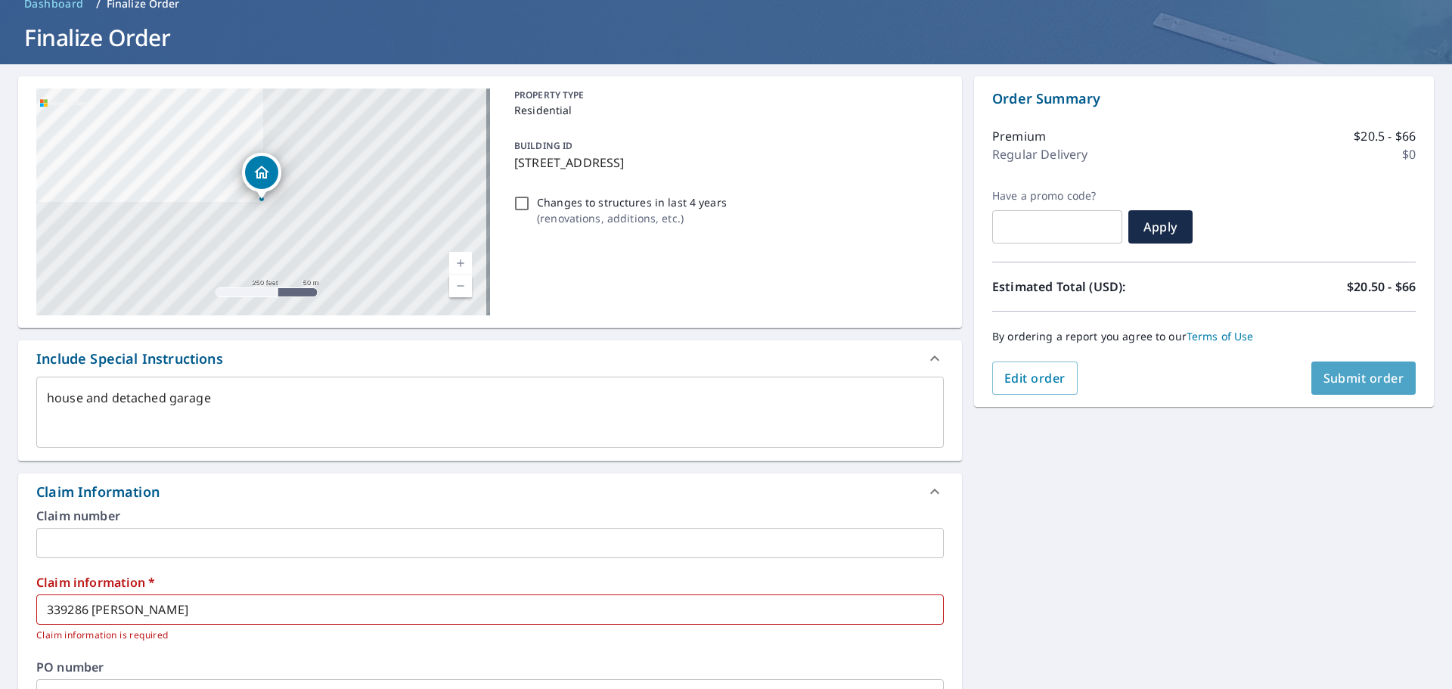
click at [1346, 372] on span "Submit order" at bounding box center [1363, 378] width 81 height 17
type textarea "x"
checkbox input "true"
